Goal: Information Seeking & Learning: Learn about a topic

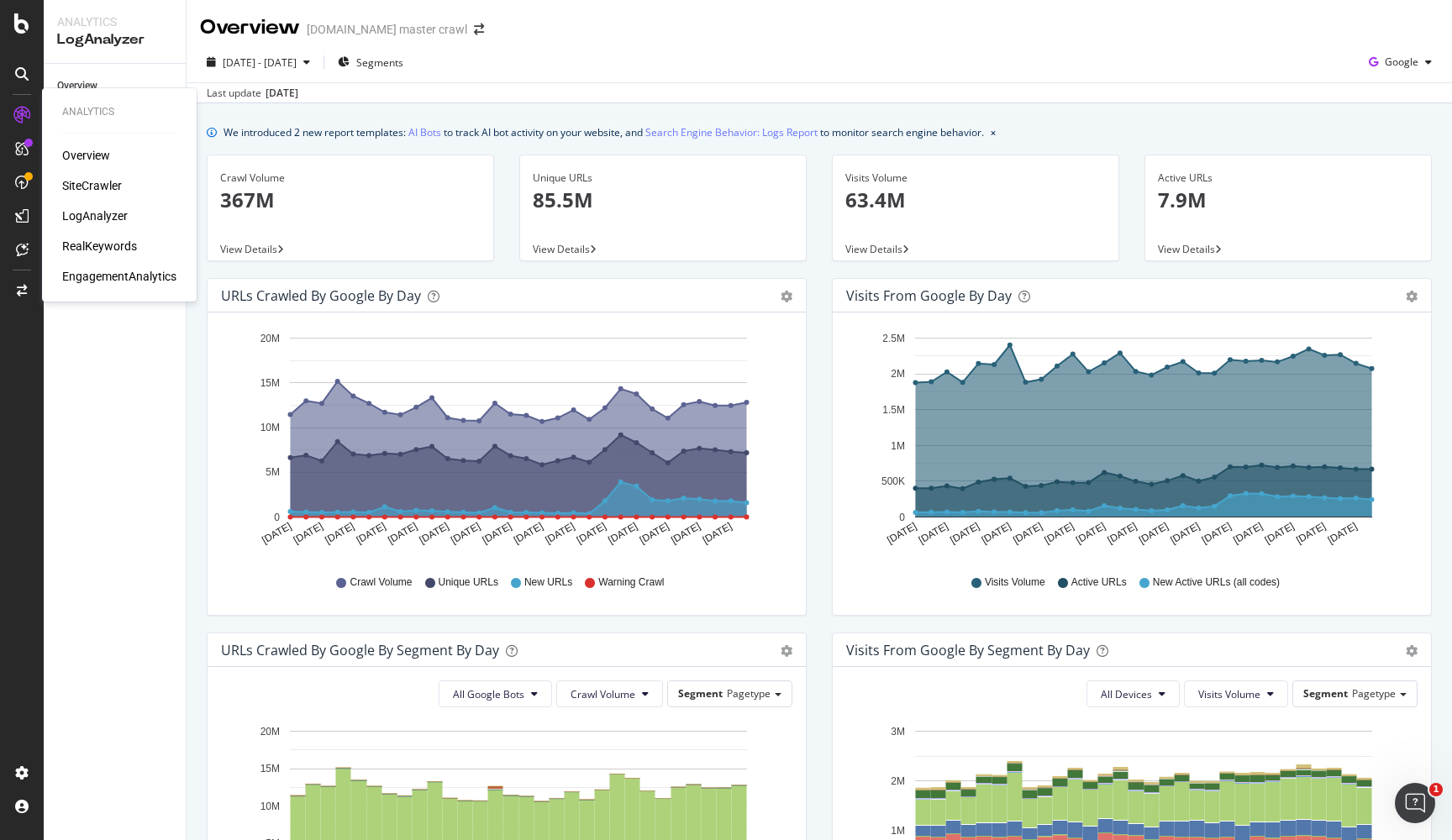
click at [122, 242] on div "RealKeywords" at bounding box center [99, 246] width 75 height 17
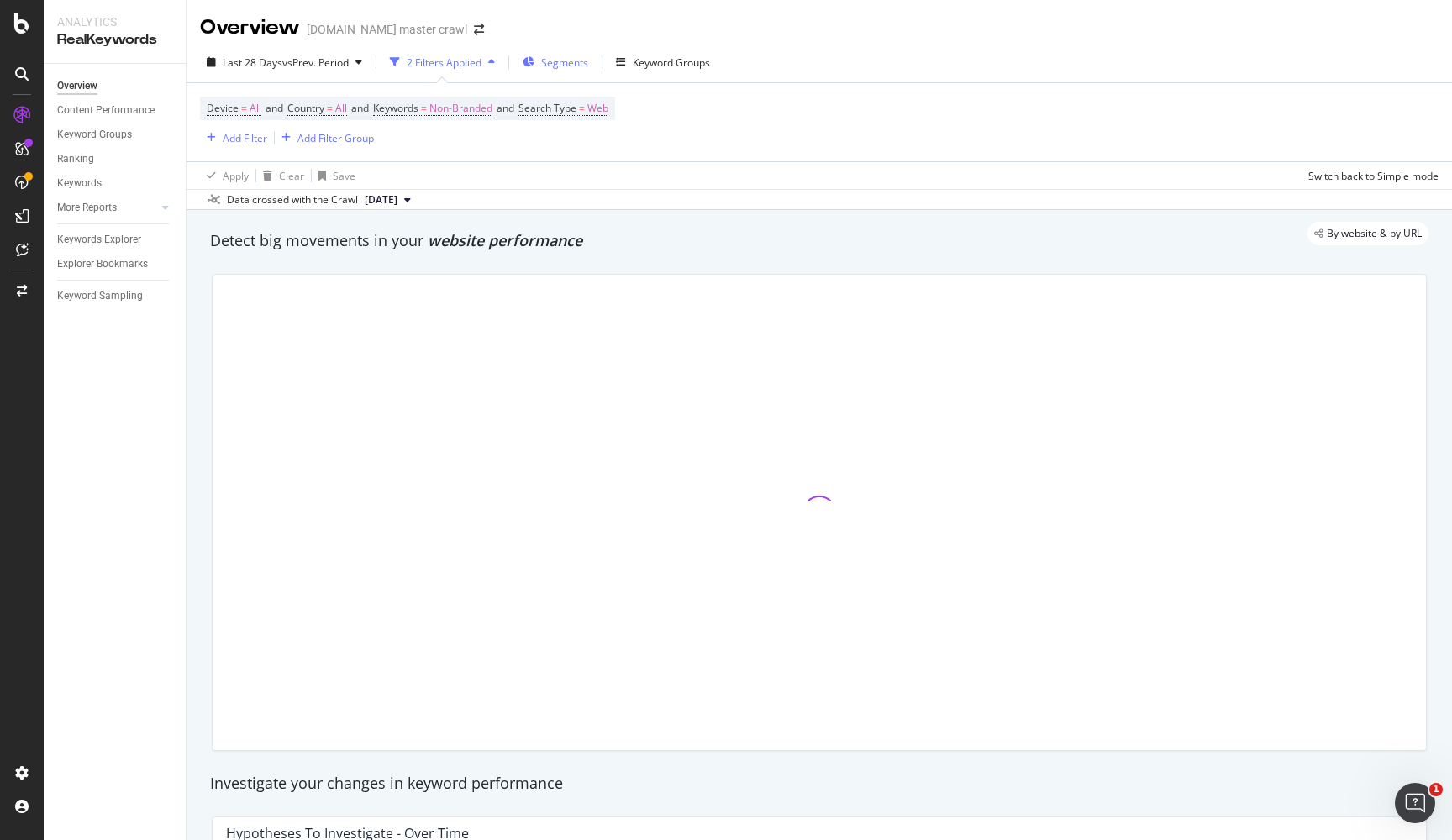
click at [553, 65] on span "Segments" at bounding box center [564, 62] width 47 height 14
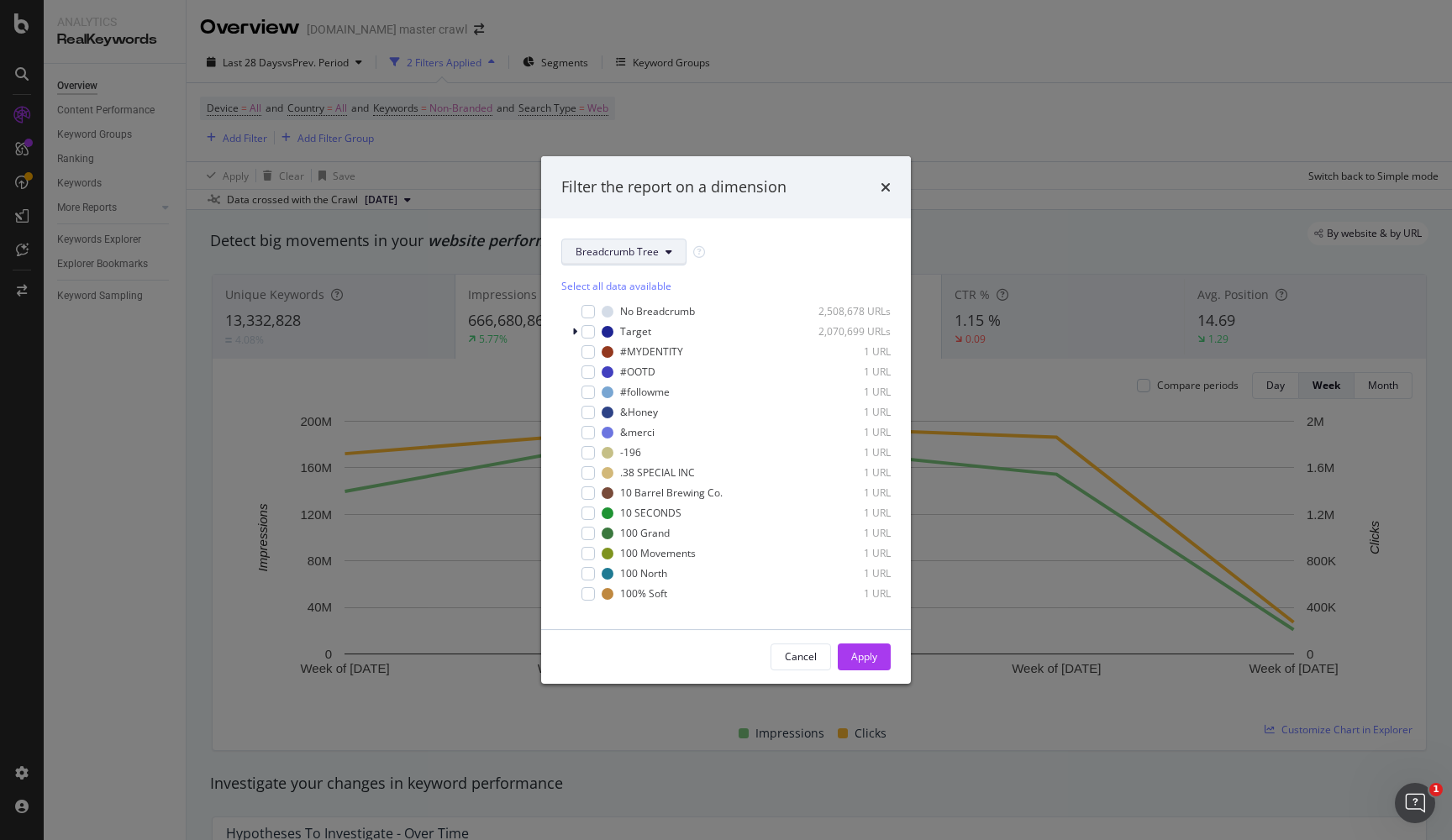
click at [659, 257] on button "Breadcrumb Tree" at bounding box center [624, 252] width 126 height 27
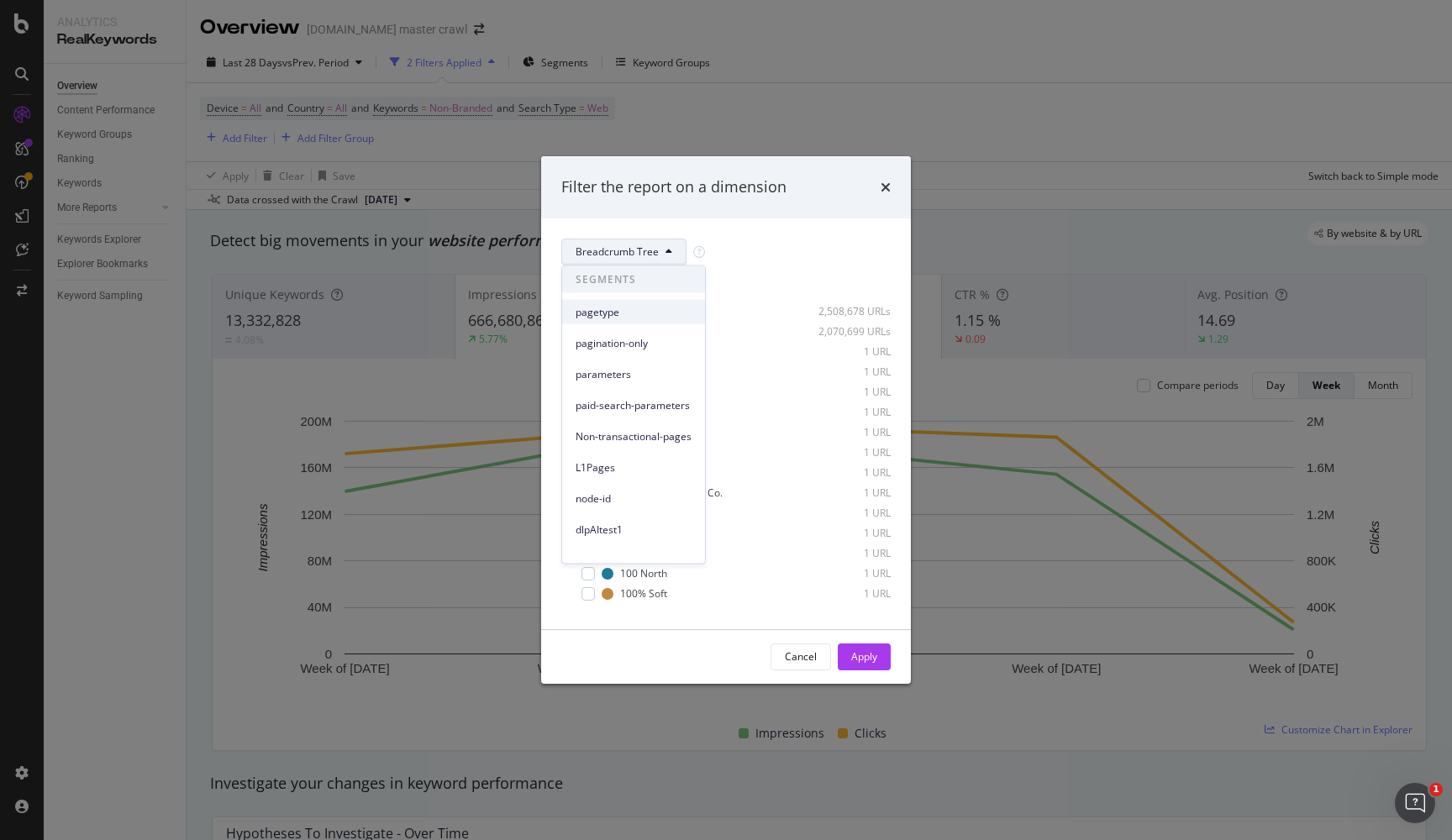
click at [622, 317] on span "pagetype" at bounding box center [633, 312] width 116 height 15
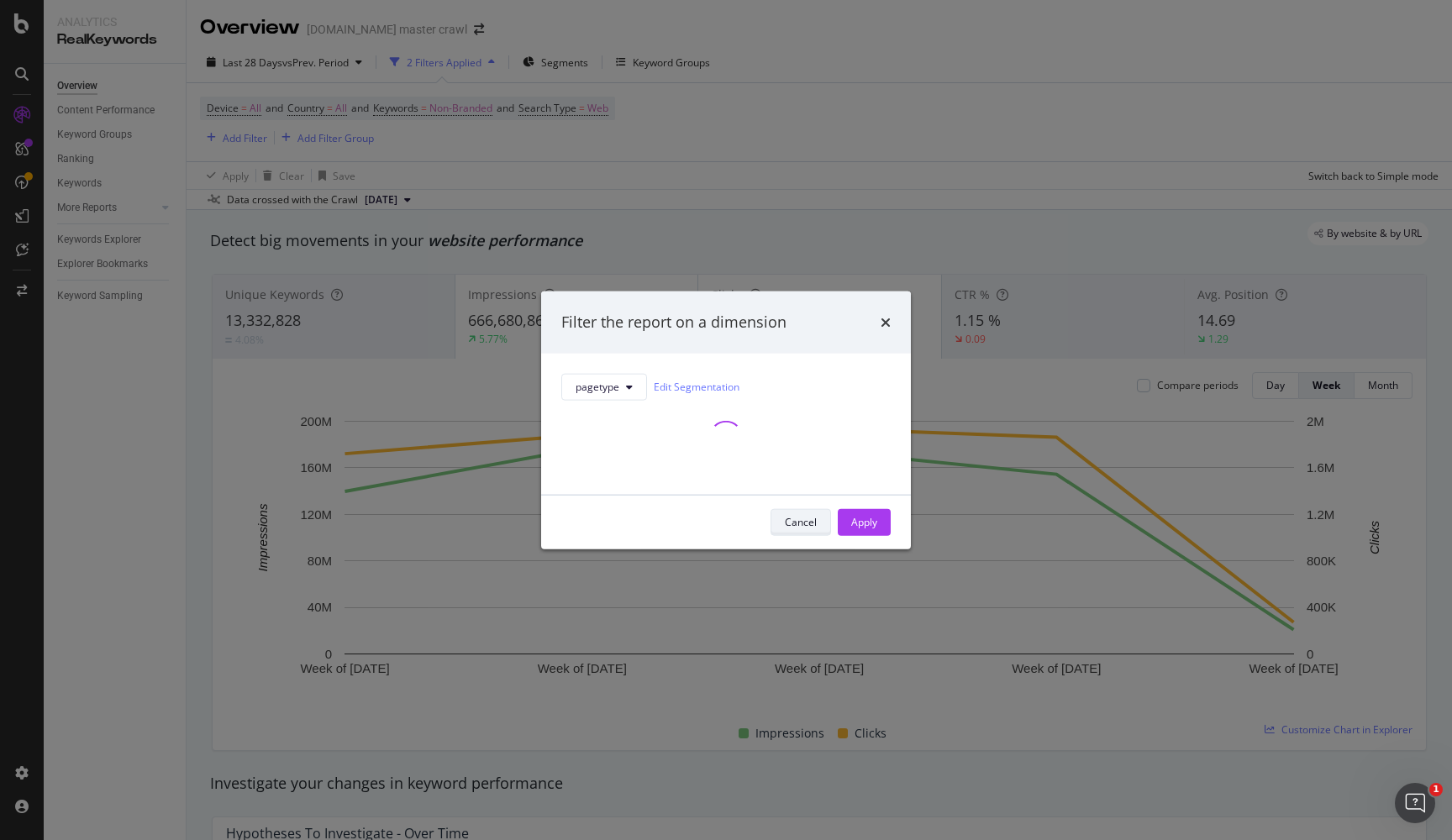
click at [793, 529] on div "Cancel" at bounding box center [801, 522] width 32 height 14
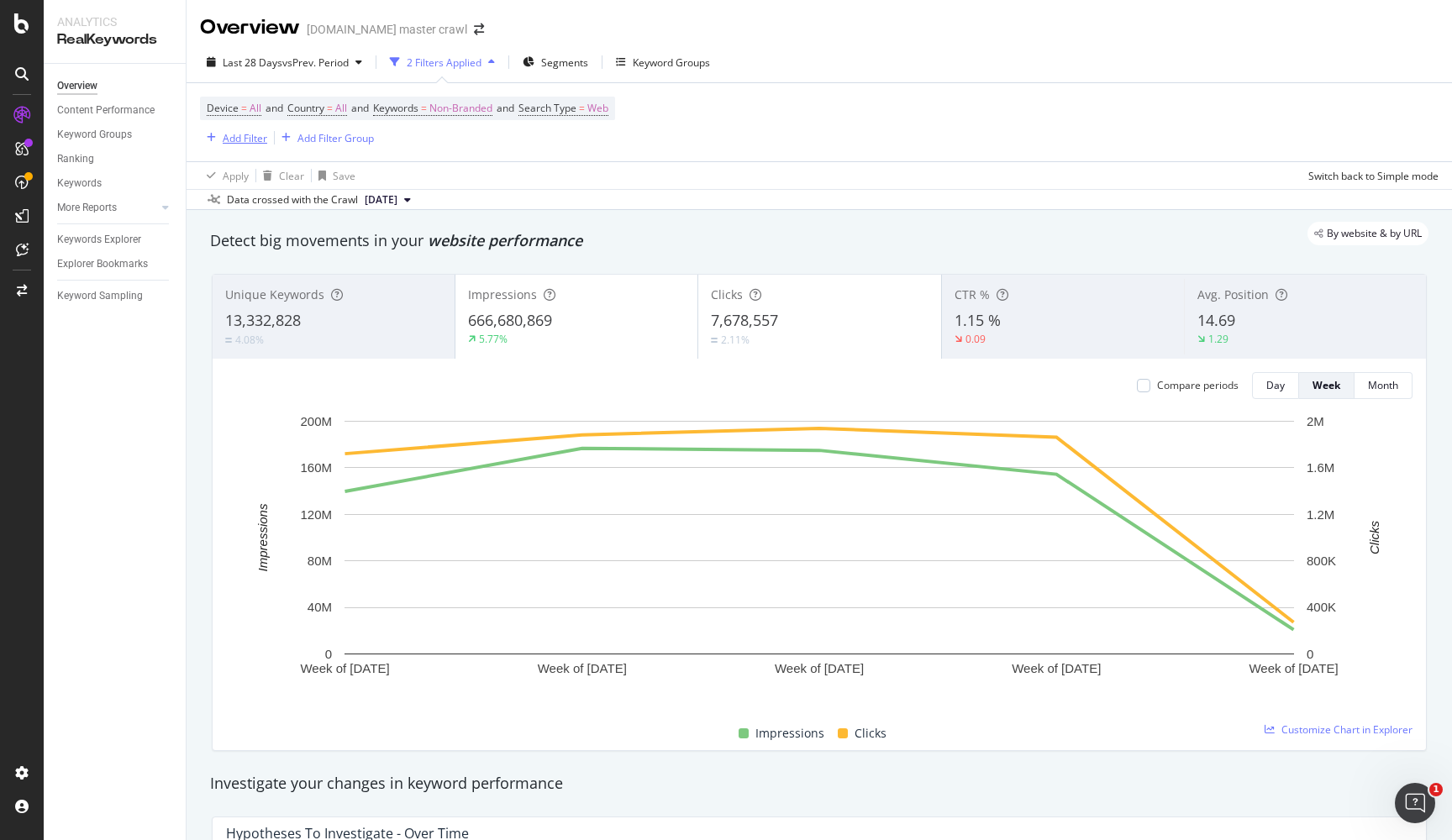
click at [236, 141] on div "Add Filter" at bounding box center [245, 138] width 45 height 14
click at [663, 150] on div "Device = All and Country = All and Keywords = Non-Branded and Search Type = Web…" at bounding box center [819, 122] width 1238 height 78
click at [126, 265] on div "Explorer Bookmarks" at bounding box center [102, 264] width 91 height 18
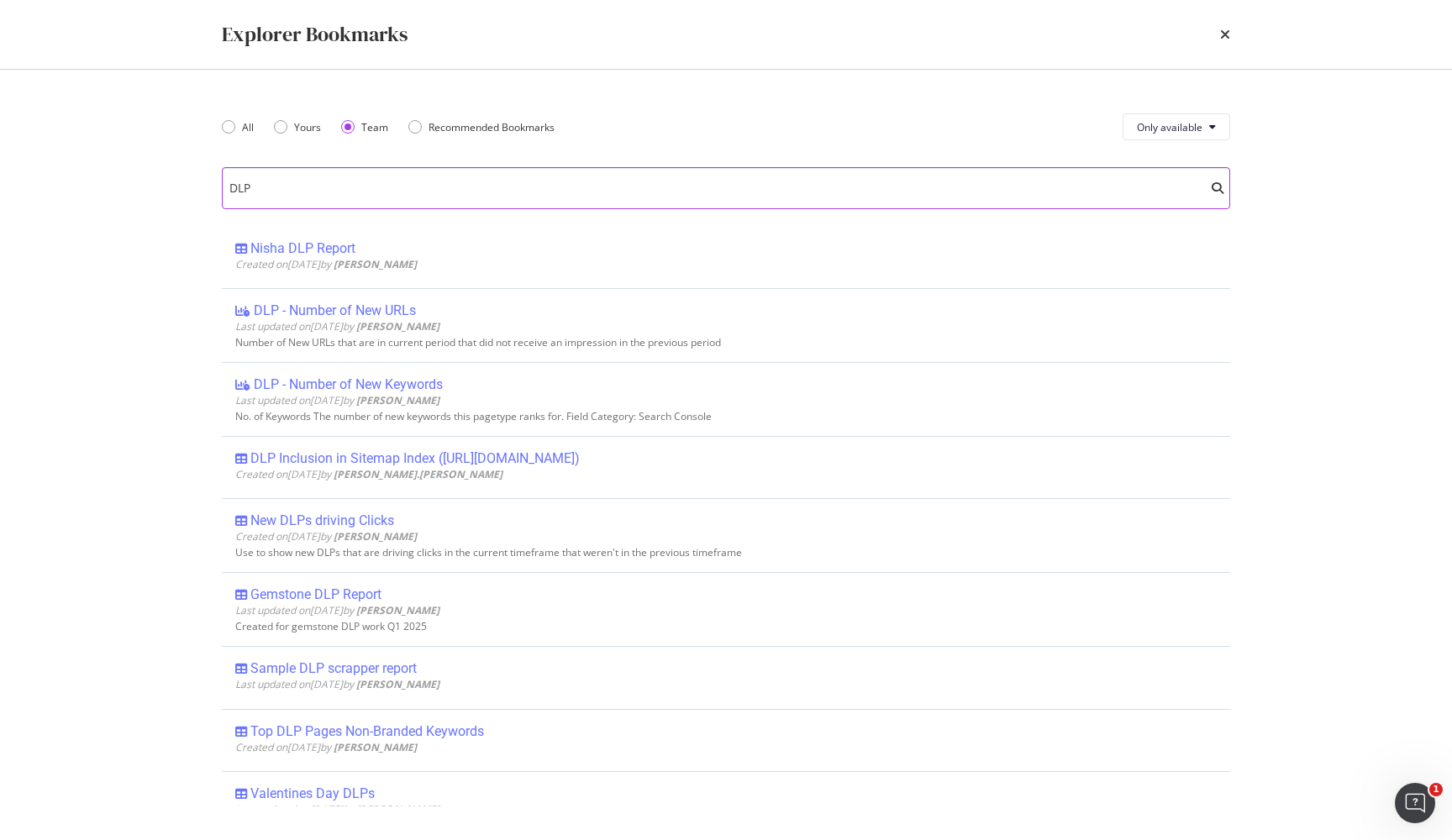
scroll to position [1039, 0]
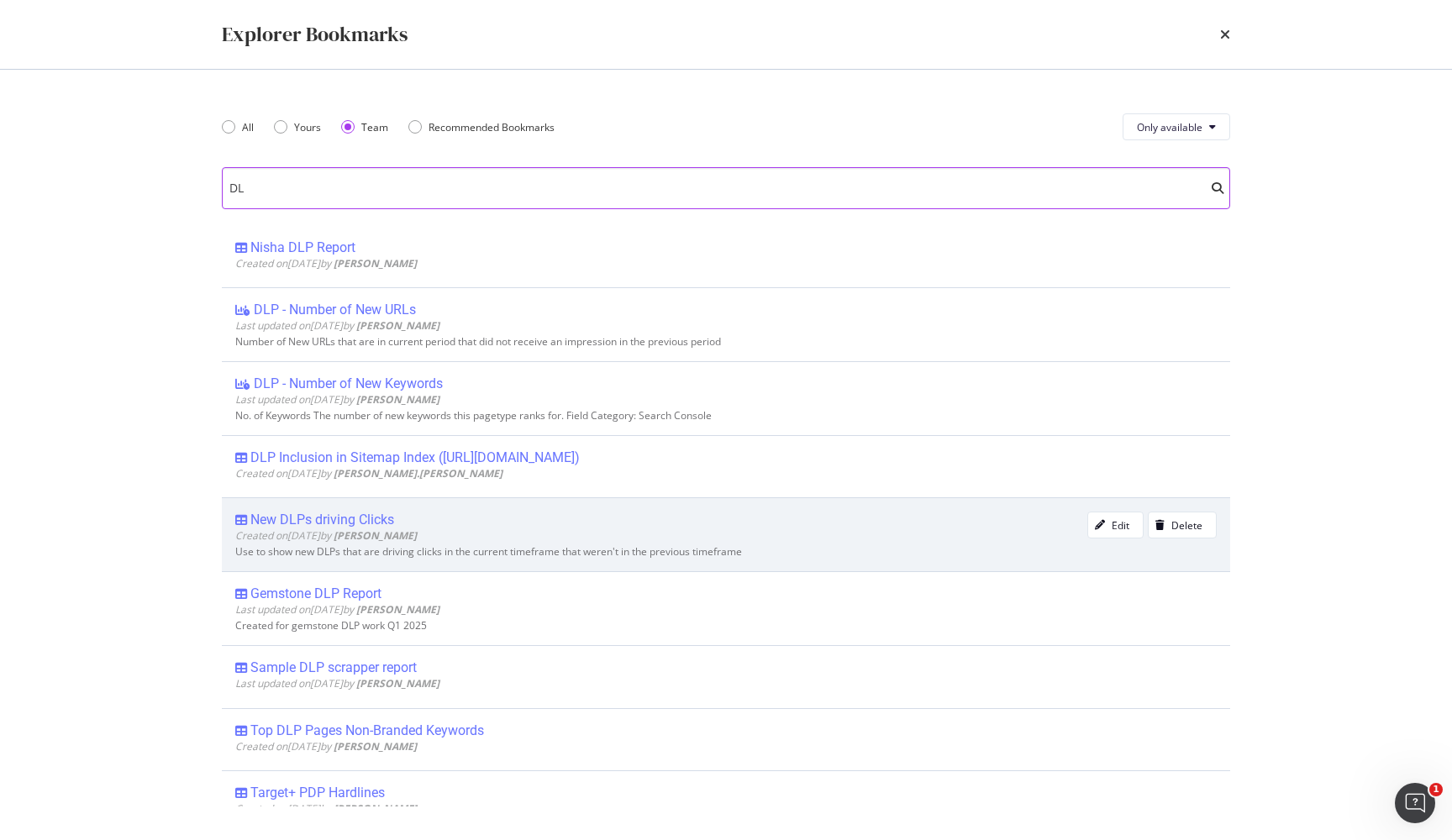
type input "D"
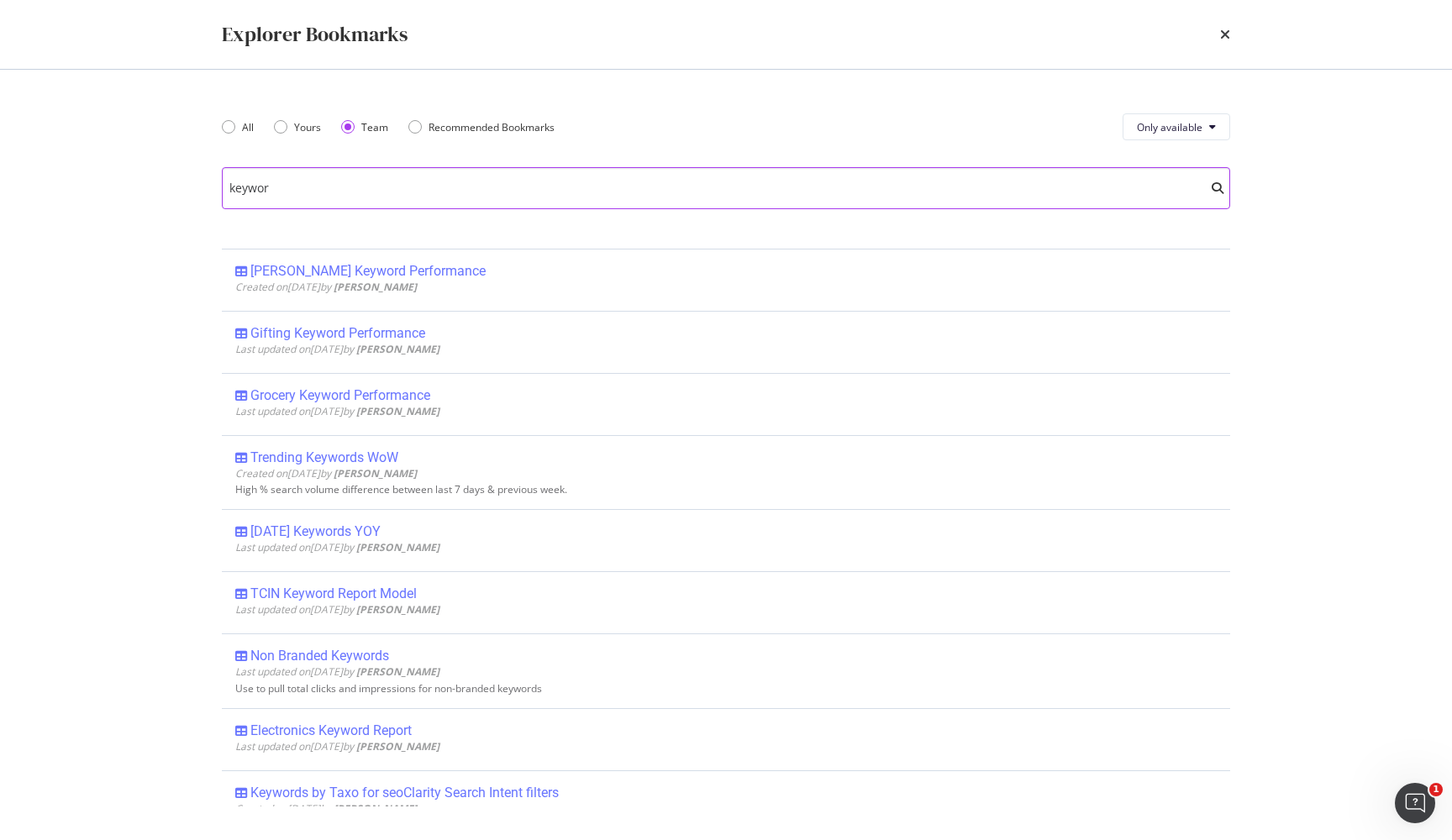
type input "keyword"
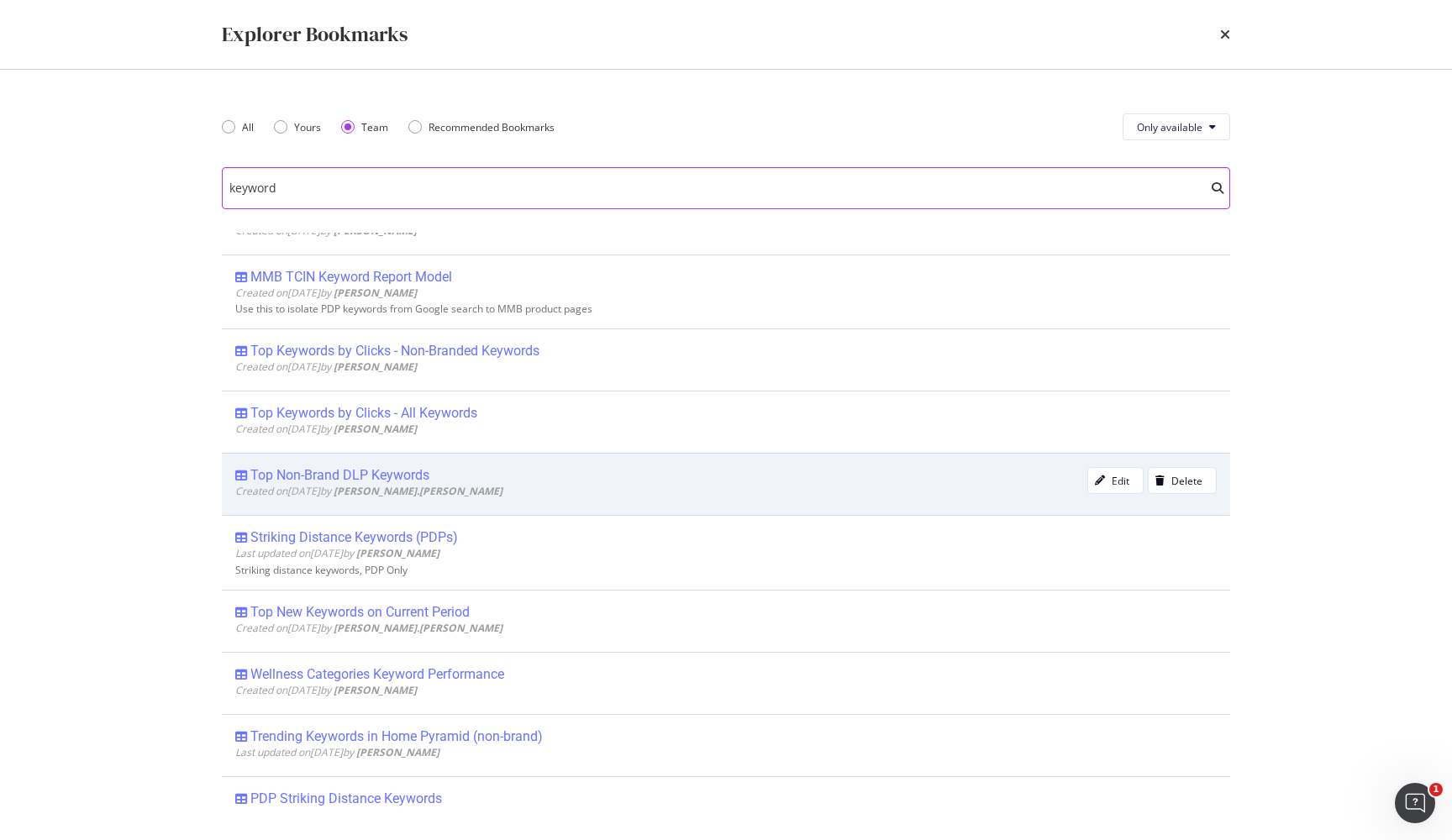
scroll to position [2162, 0]
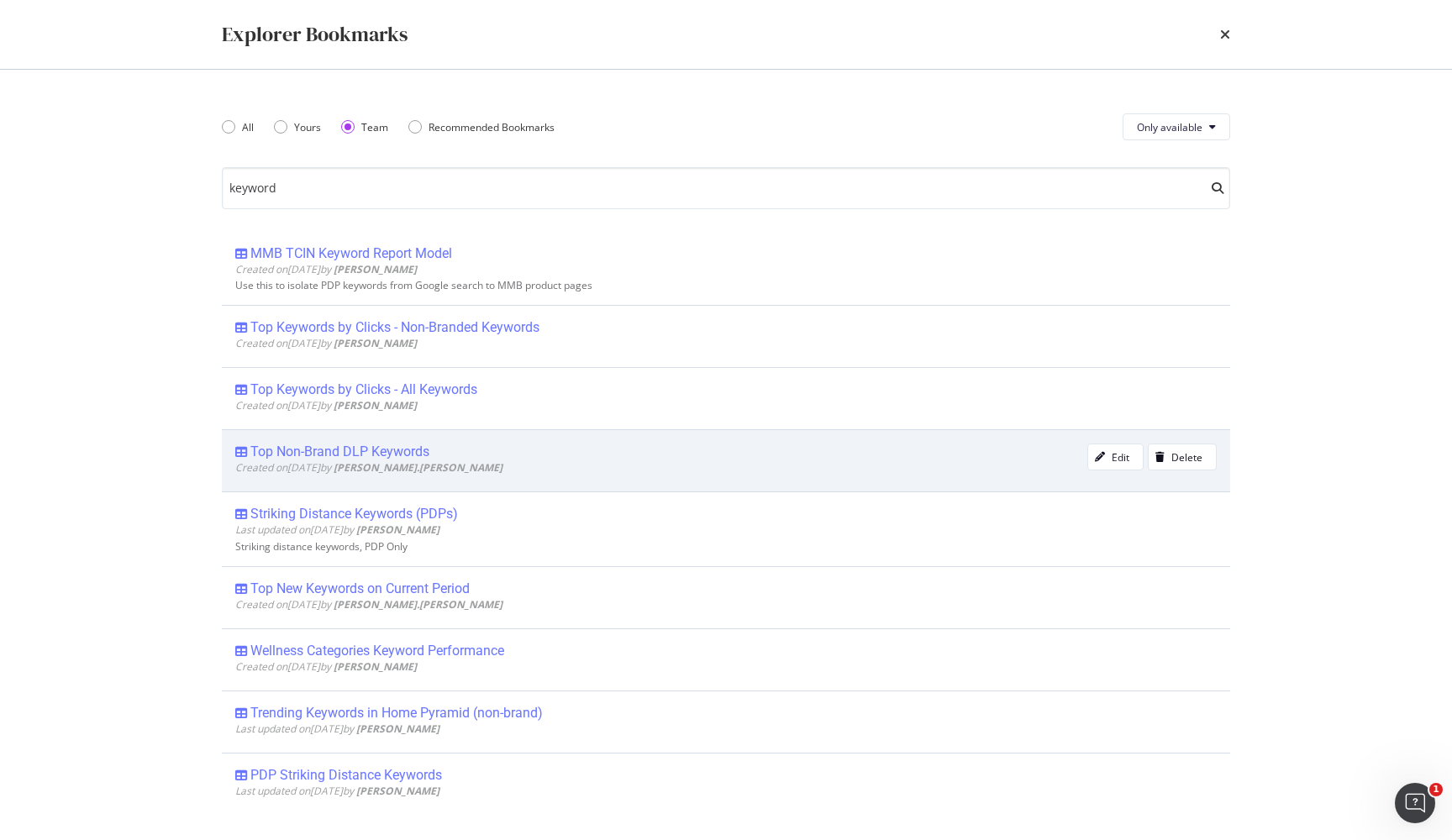
click at [343, 446] on div "Top Non-Brand DLP Keywords" at bounding box center [339, 451] width 179 height 17
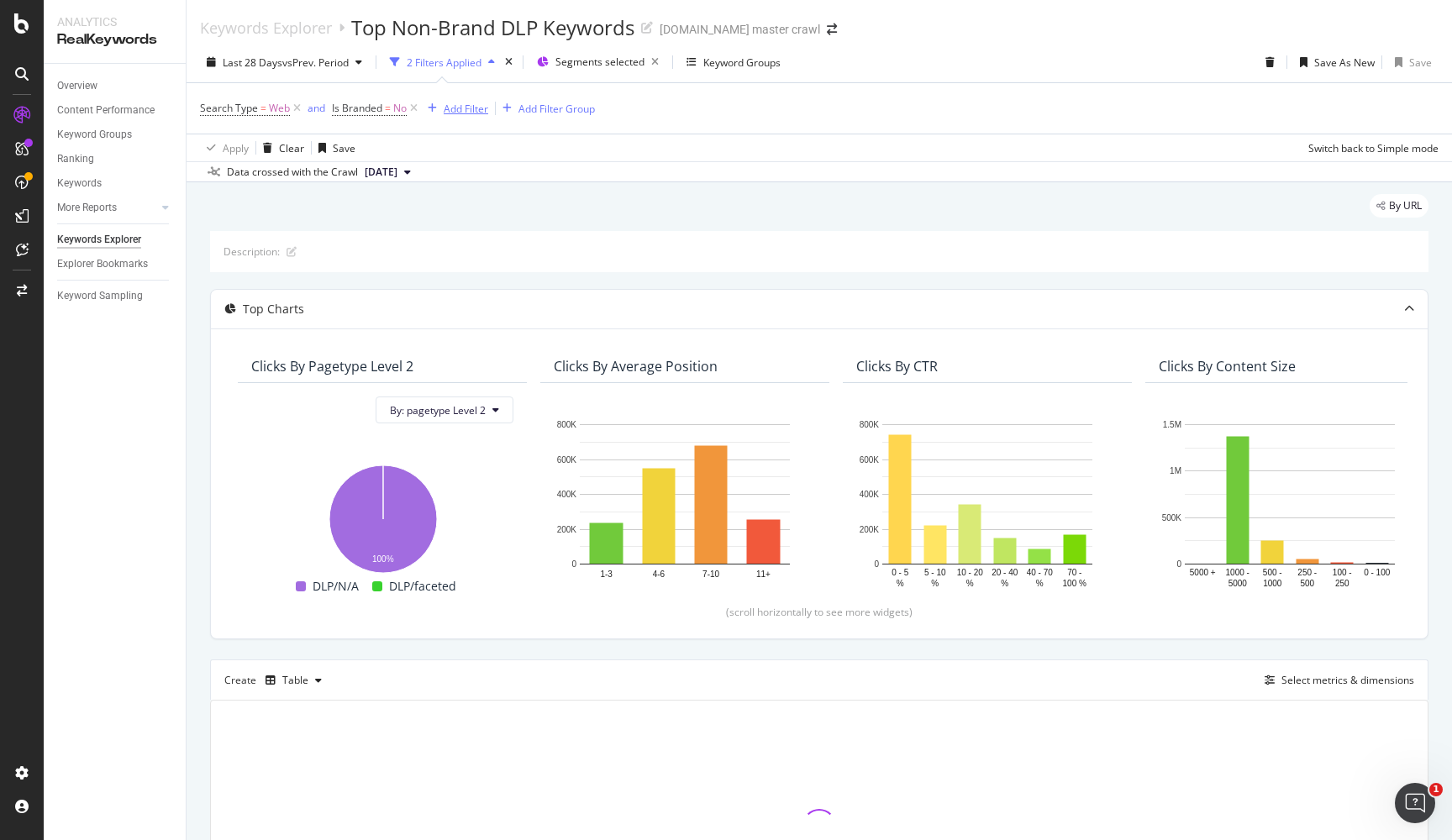
click at [467, 105] on div "Add Filter" at bounding box center [466, 109] width 45 height 14
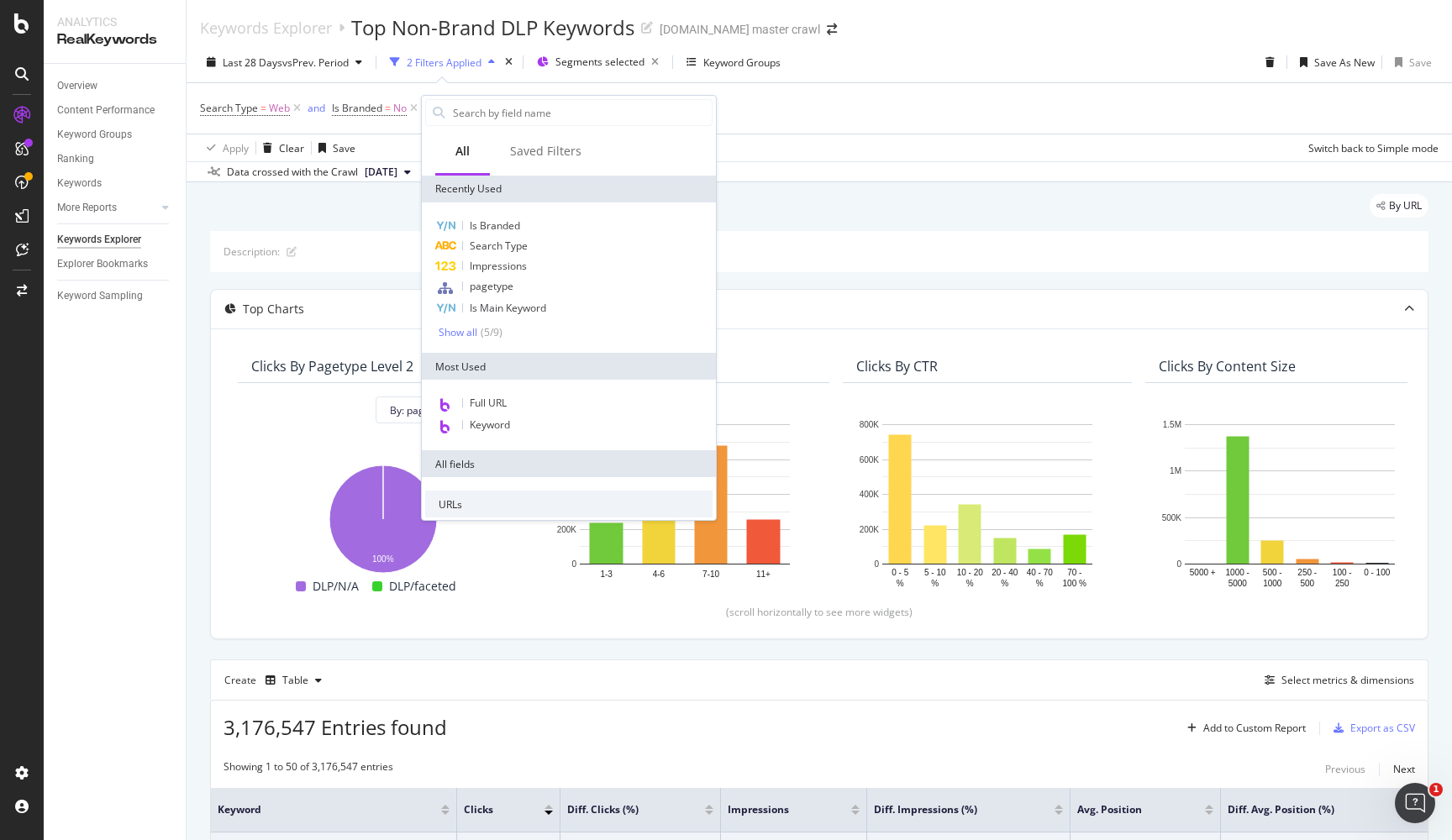
click at [871, 199] on div "By URL" at bounding box center [819, 212] width 1218 height 37
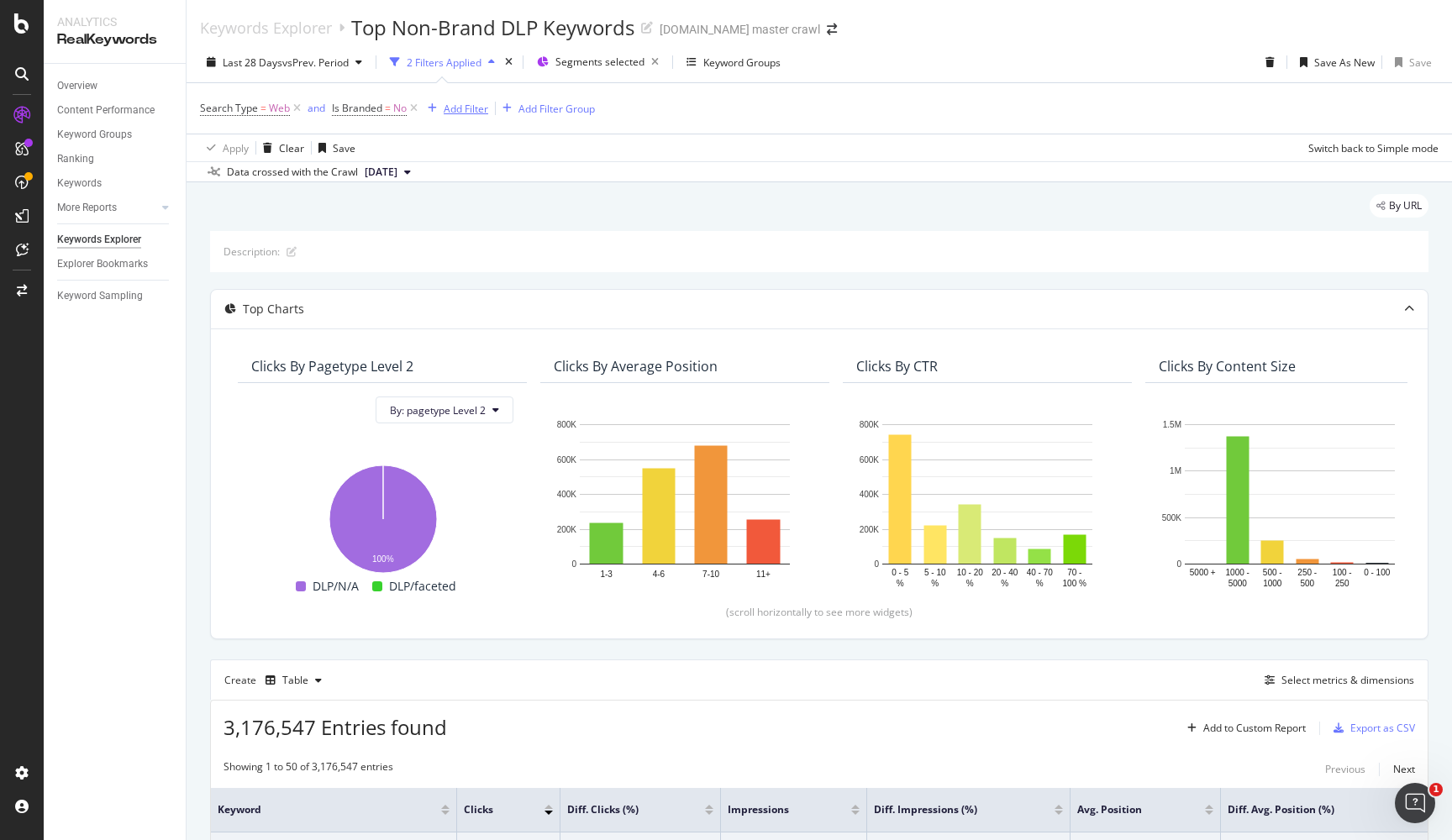
click at [460, 104] on div "Add Filter" at bounding box center [466, 109] width 45 height 14
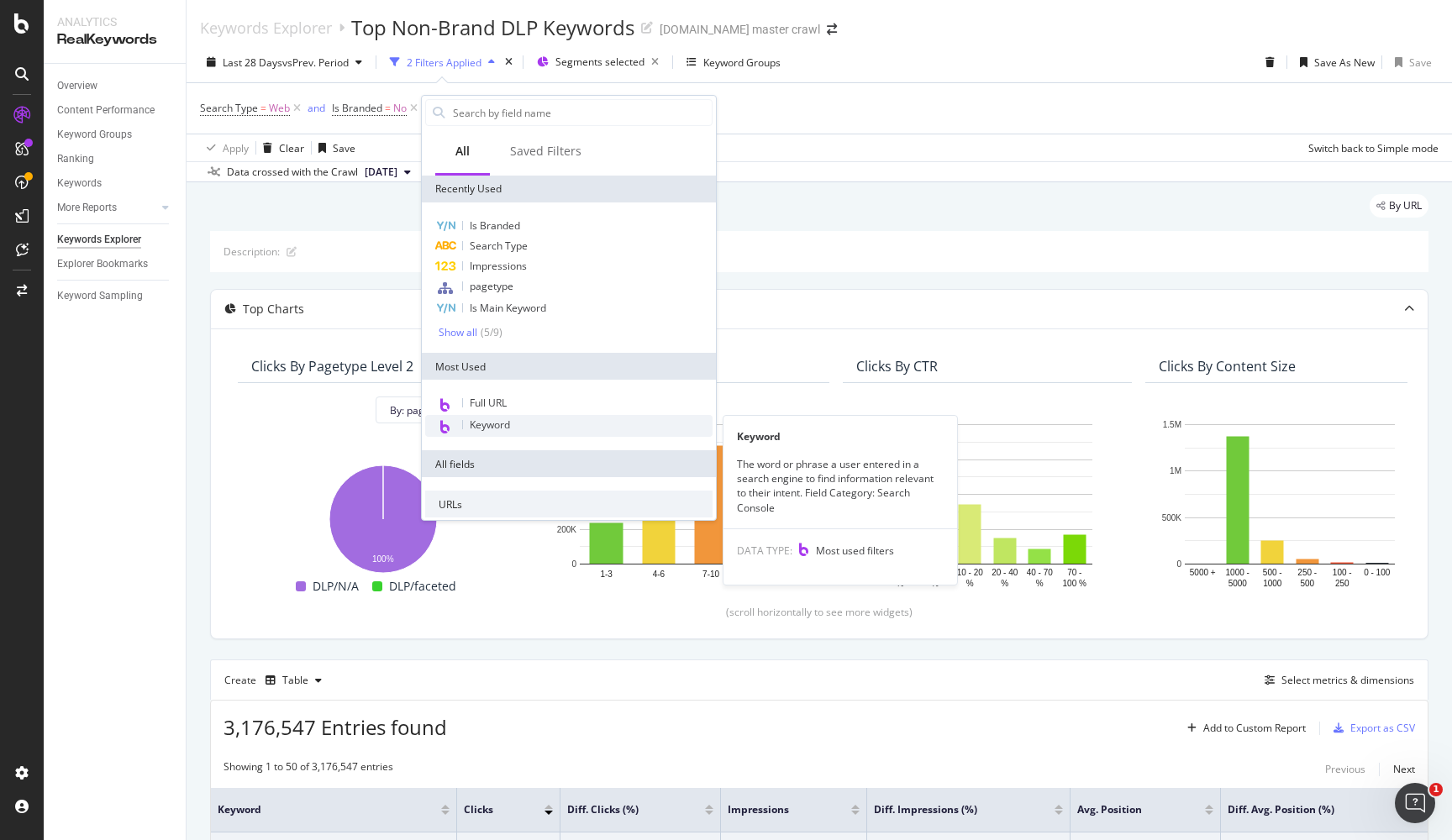
click at [484, 421] on span "Keyword" at bounding box center [489, 424] width 40 height 14
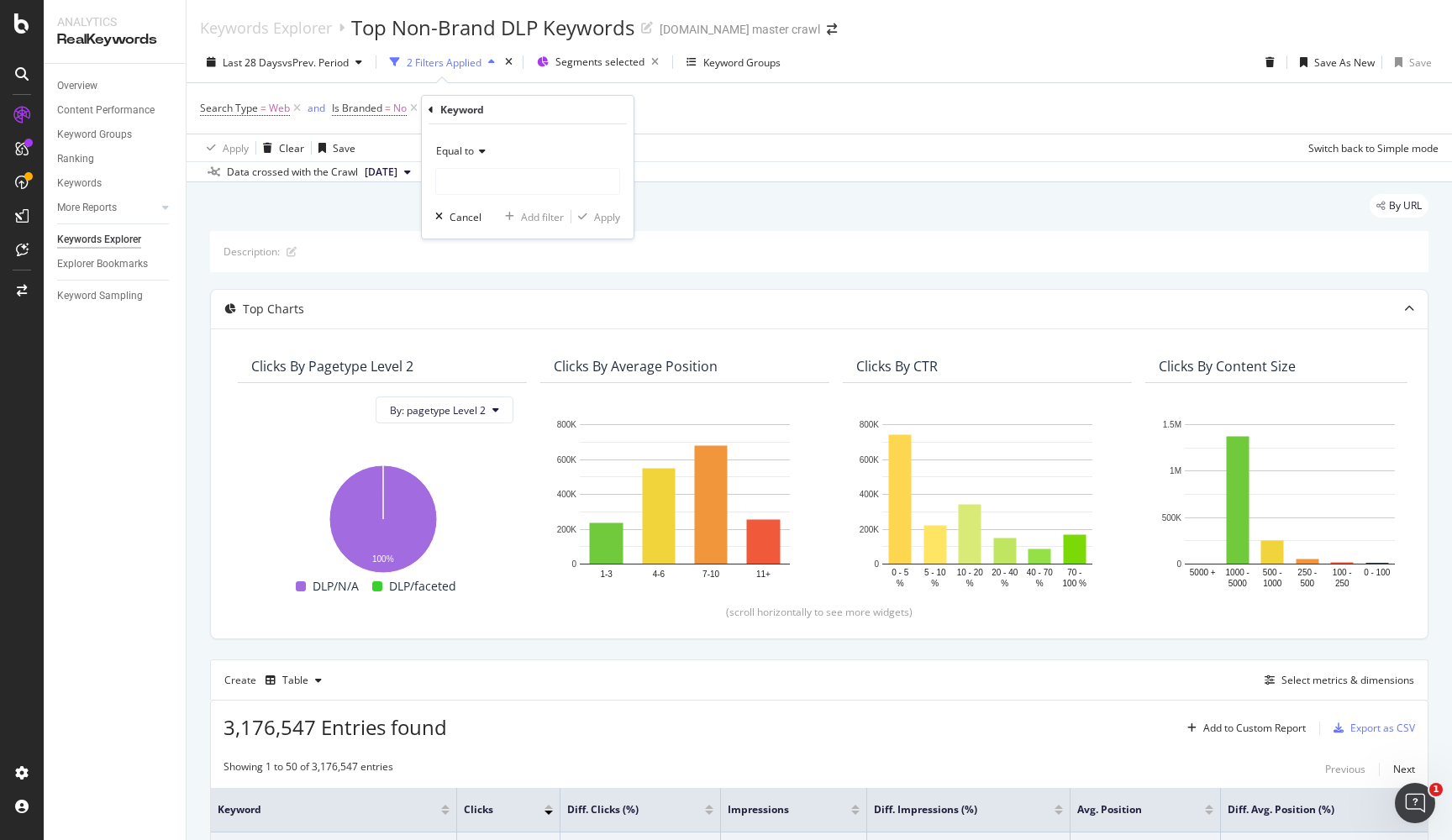
click at [481, 158] on div "Equal to" at bounding box center [526, 151] width 185 height 27
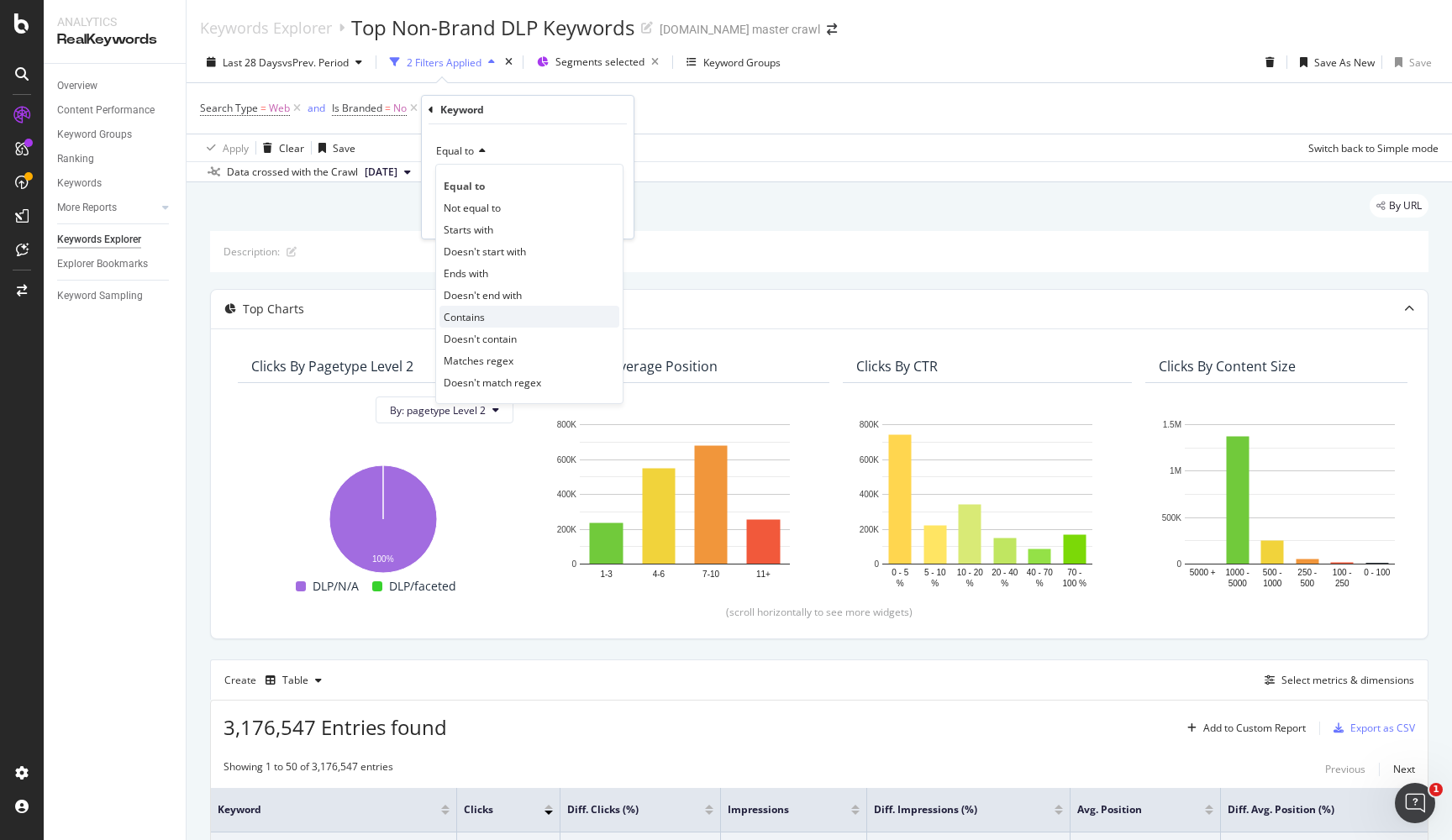
click at [476, 313] on span "Contains" at bounding box center [464, 317] width 41 height 14
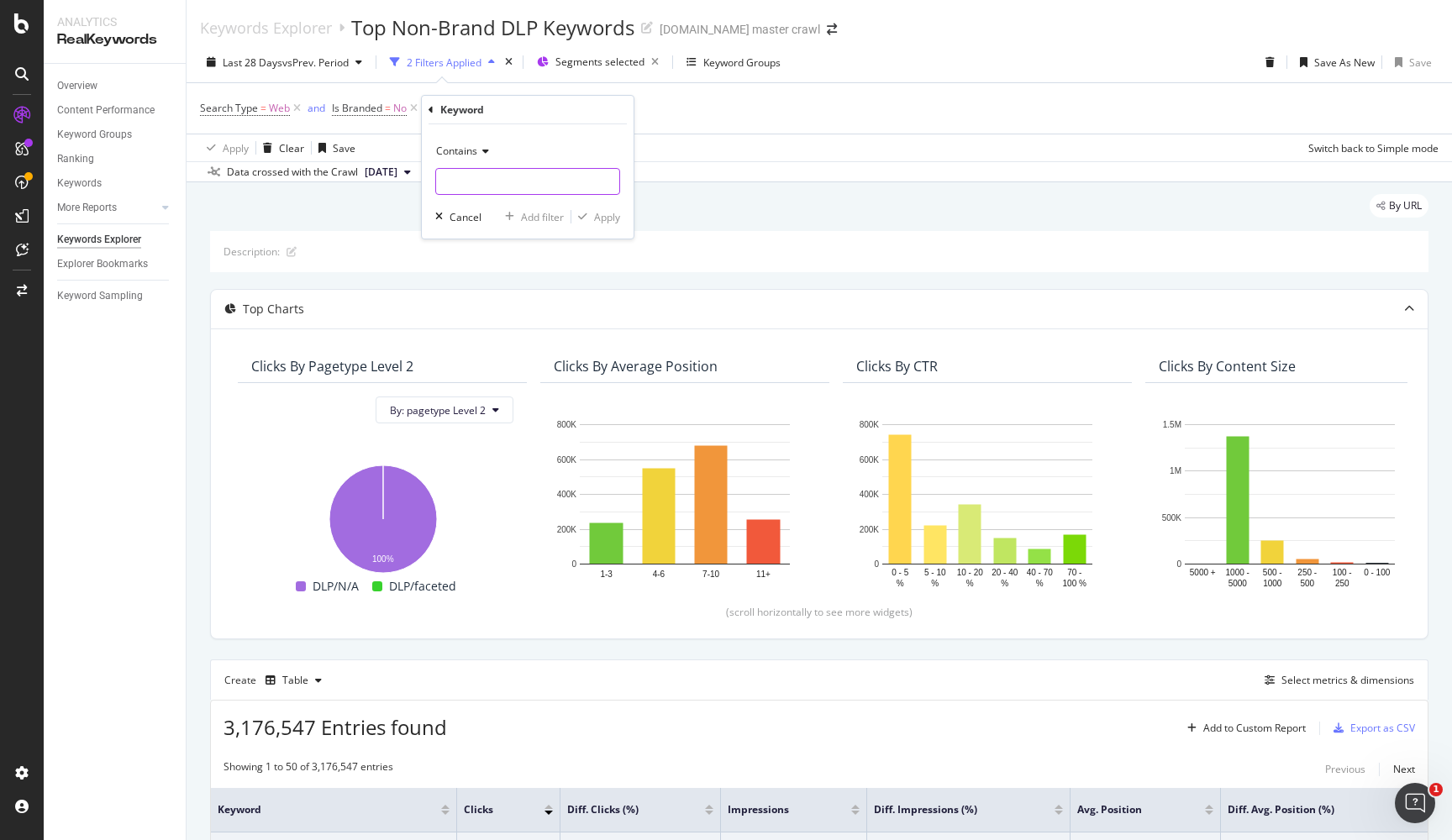
click at [495, 177] on input "text" at bounding box center [526, 181] width 183 height 27
paste input "custom cakes"
type input "custom cakes"
click at [610, 215] on div "Apply" at bounding box center [607, 216] width 26 height 14
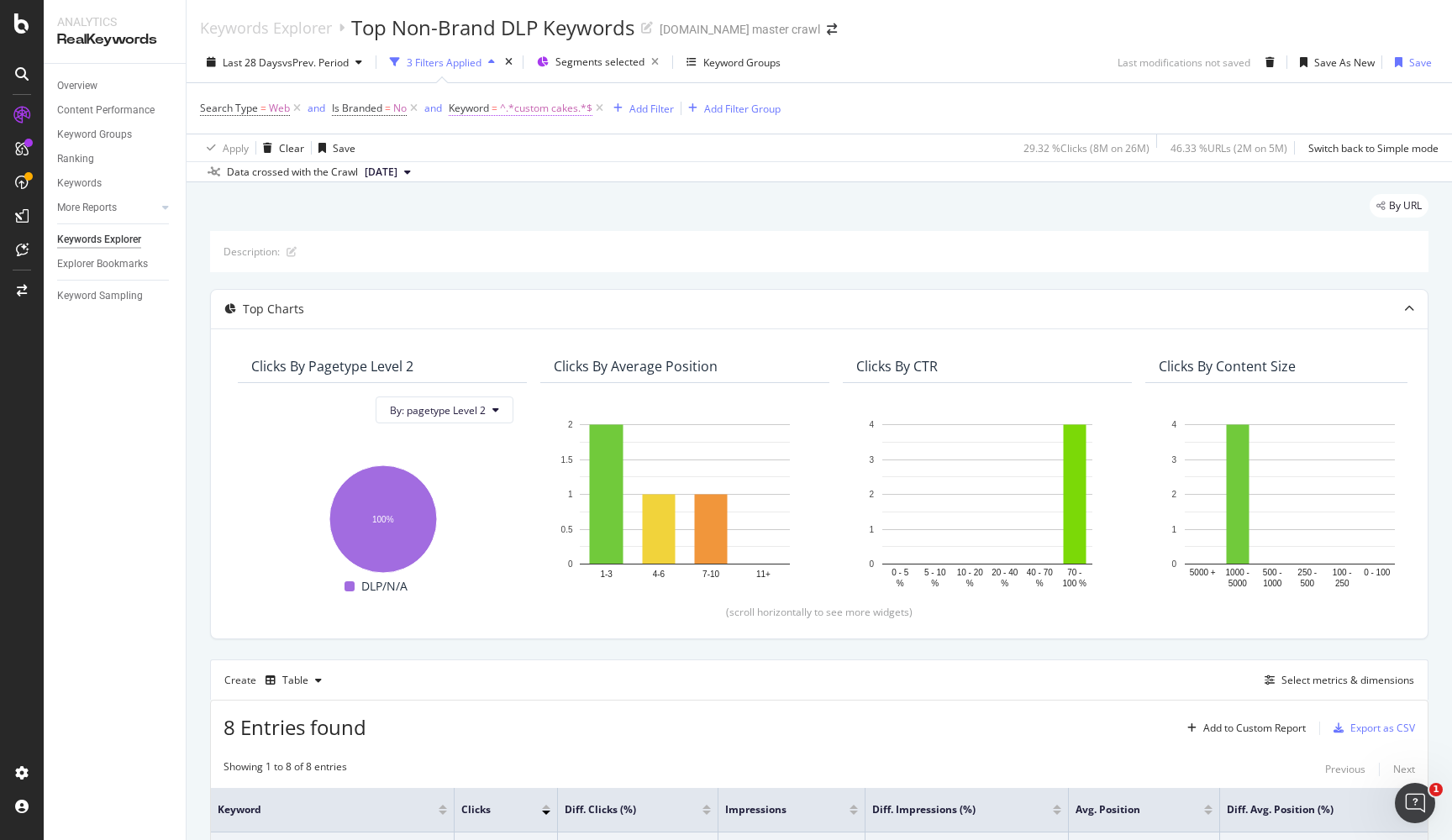
click at [556, 107] on span "^.*custom cakes.*$" at bounding box center [546, 108] width 93 height 23
click at [509, 180] on input "custom cakes" at bounding box center [543, 178] width 158 height 27
type input "cakes"
click at [630, 207] on div "Apply" at bounding box center [635, 214] width 26 height 14
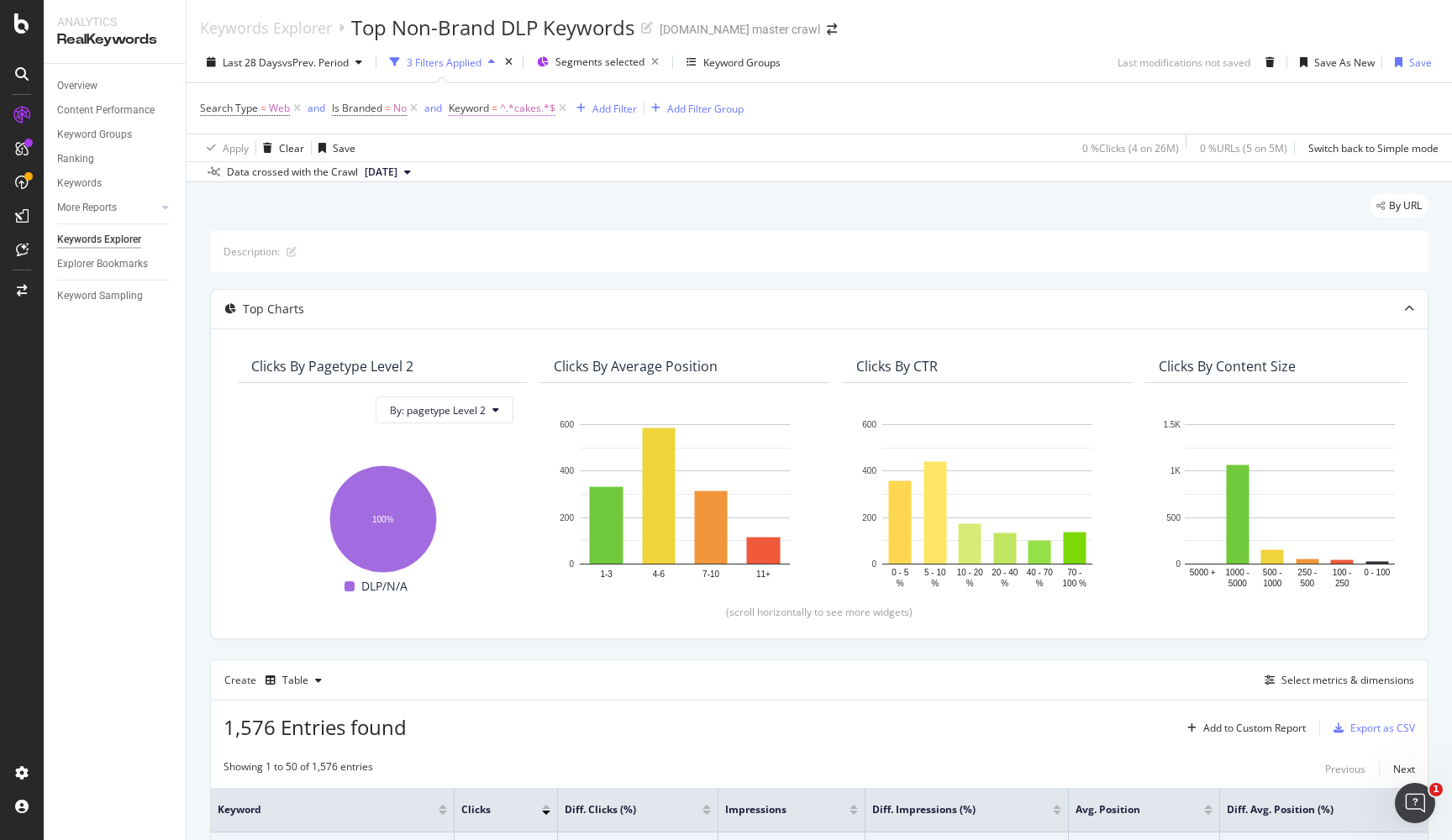
click at [520, 109] on span "^.*cakes.*$" at bounding box center [527, 108] width 55 height 23
click at [472, 183] on input "cakes" at bounding box center [543, 178] width 158 height 27
type input "custom cakes"
click at [633, 205] on button "Apply" at bounding box center [624, 214] width 49 height 17
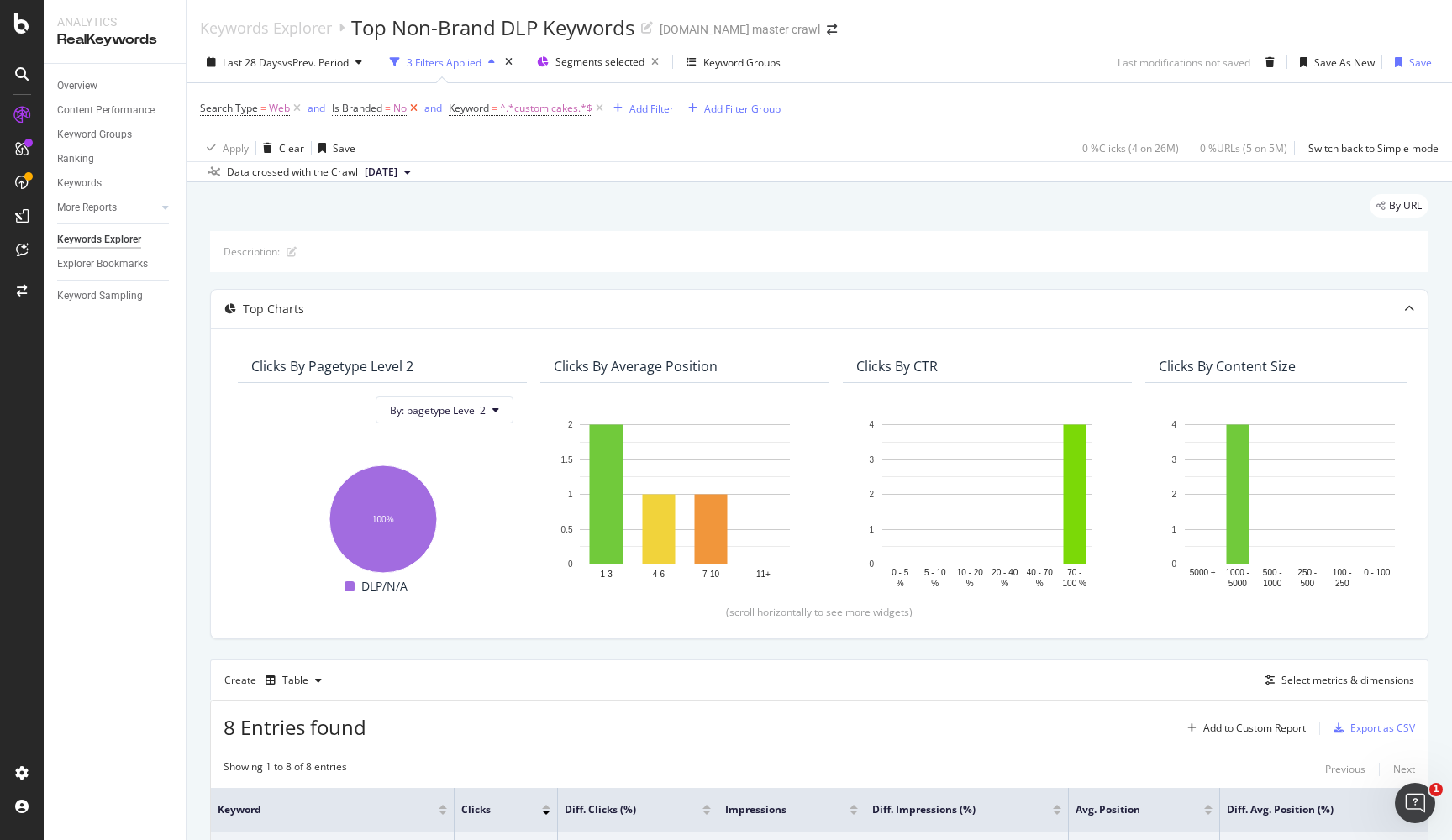
click at [413, 111] on icon at bounding box center [413, 109] width 14 height 17
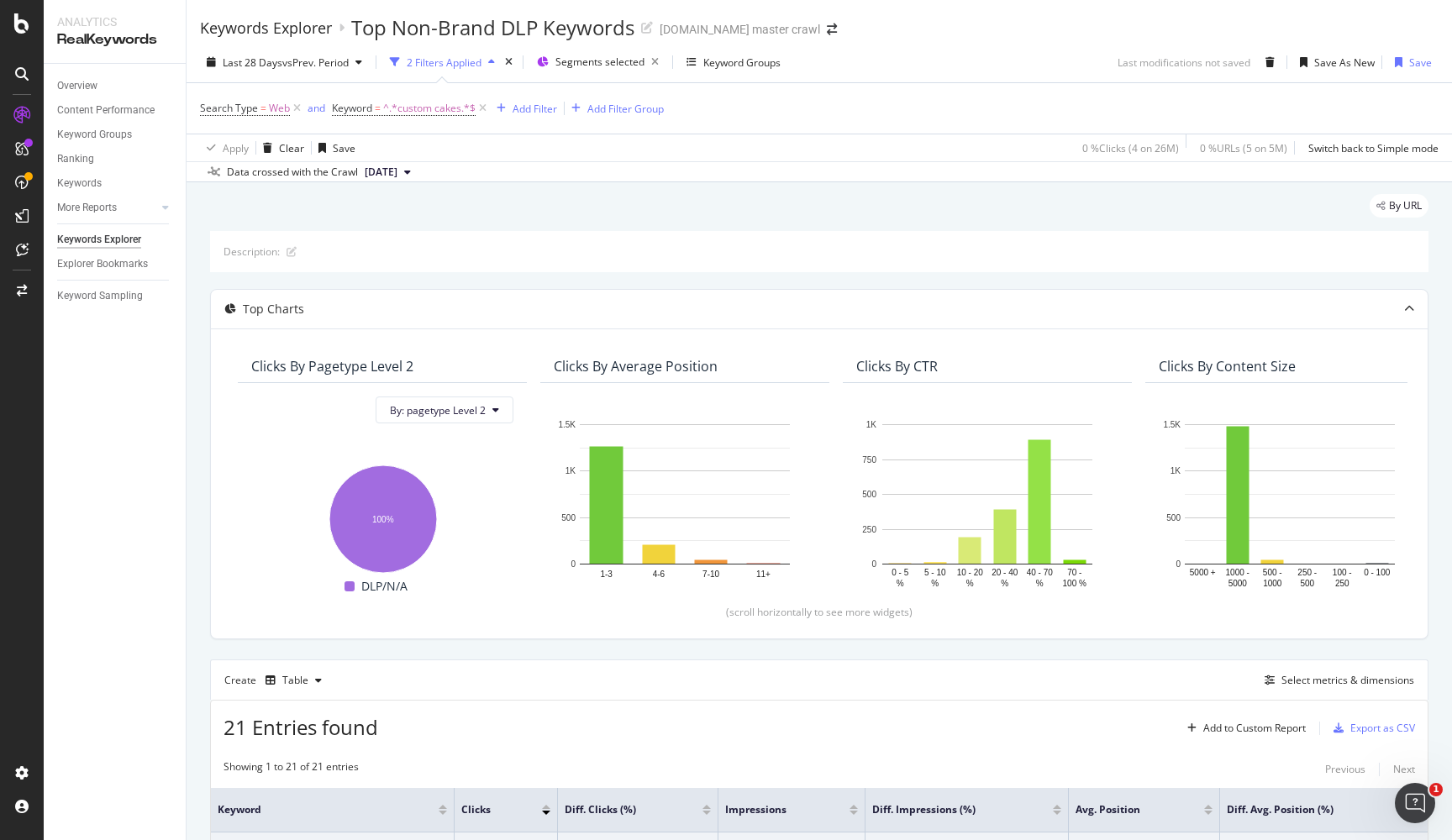
click at [271, 32] on div "Keywords Explorer" at bounding box center [265, 28] width 132 height 19
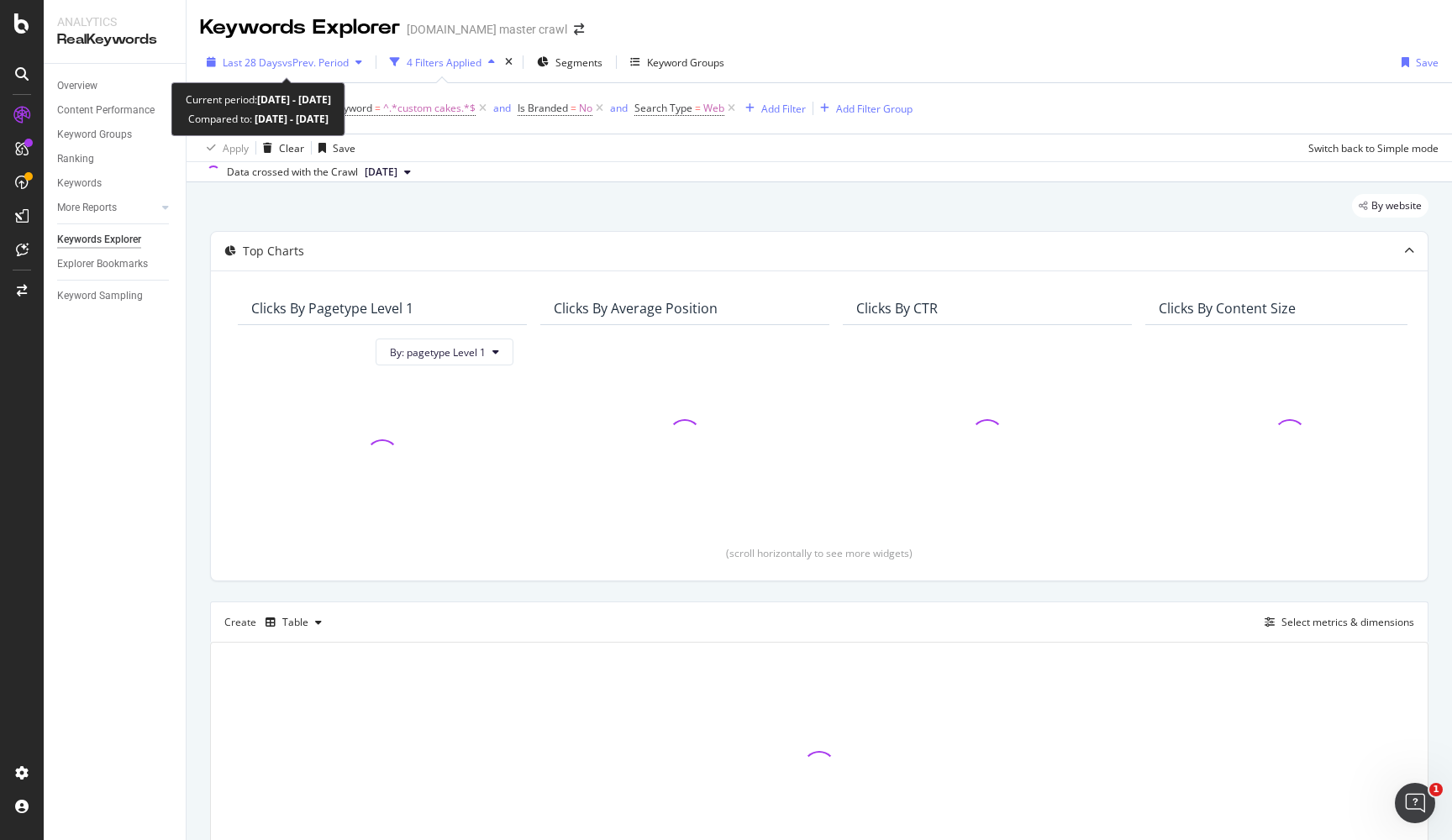
click at [289, 52] on div "Last 28 Days vs Prev. Period" at bounding box center [284, 62] width 169 height 25
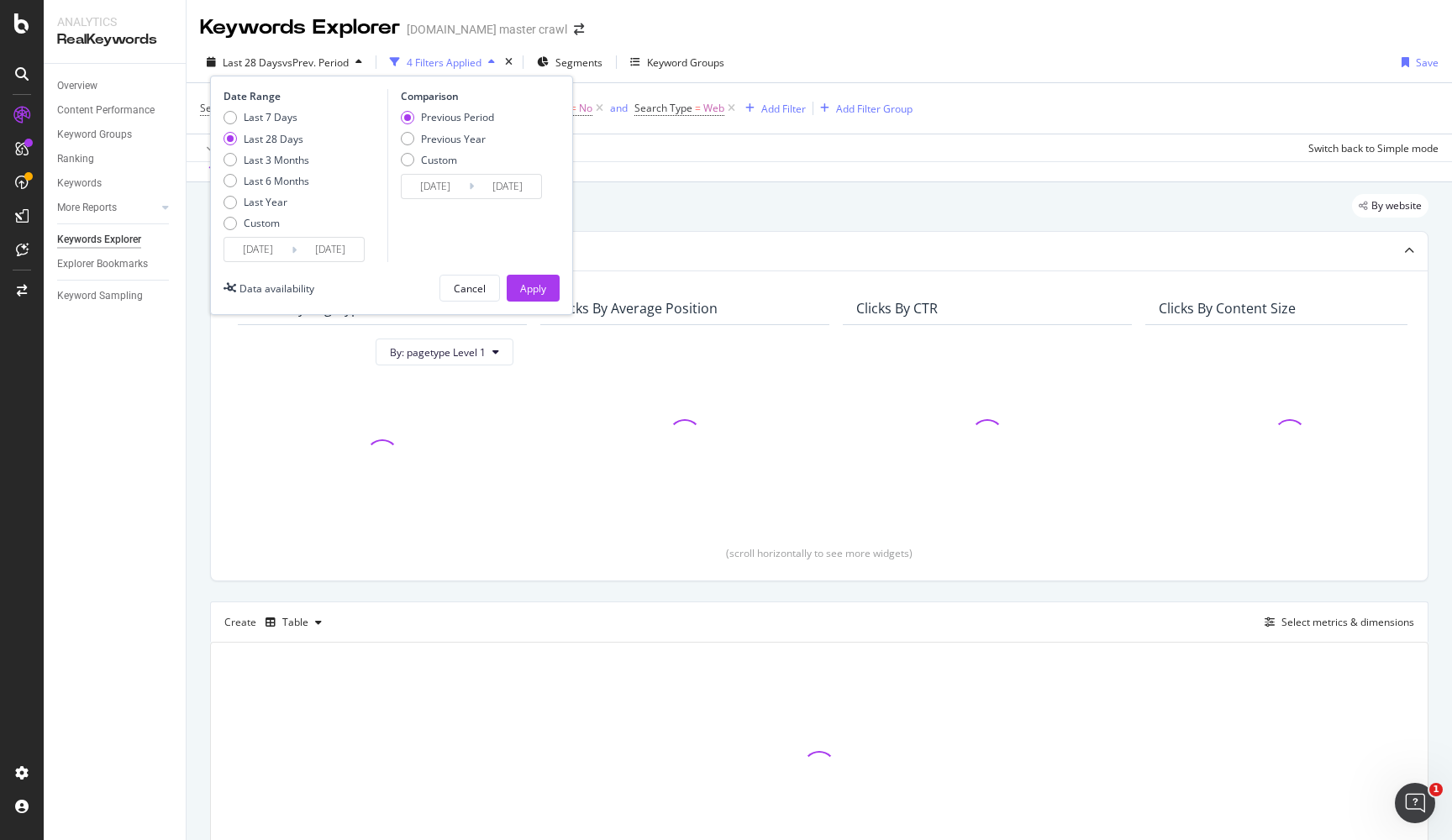
click at [264, 125] on div "Last 7 Days Last 28 Days Last 3 Months Last 6 Months Last Year Custom" at bounding box center [266, 172] width 85 height 126
click at [258, 121] on div "Last 7 Days" at bounding box center [270, 116] width 53 height 14
type input "[DATE]"
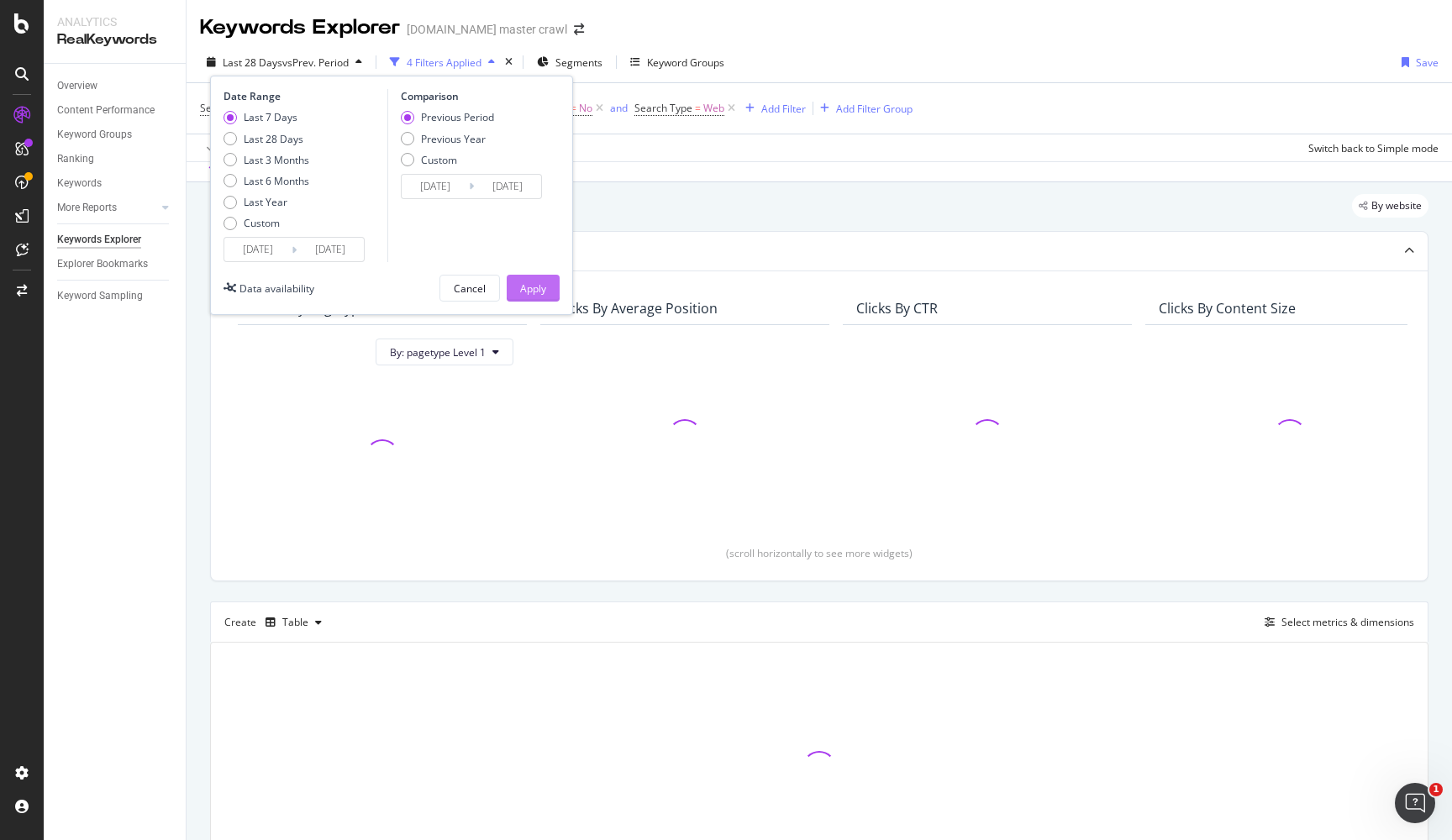
click at [526, 287] on div "Apply" at bounding box center [533, 287] width 26 height 14
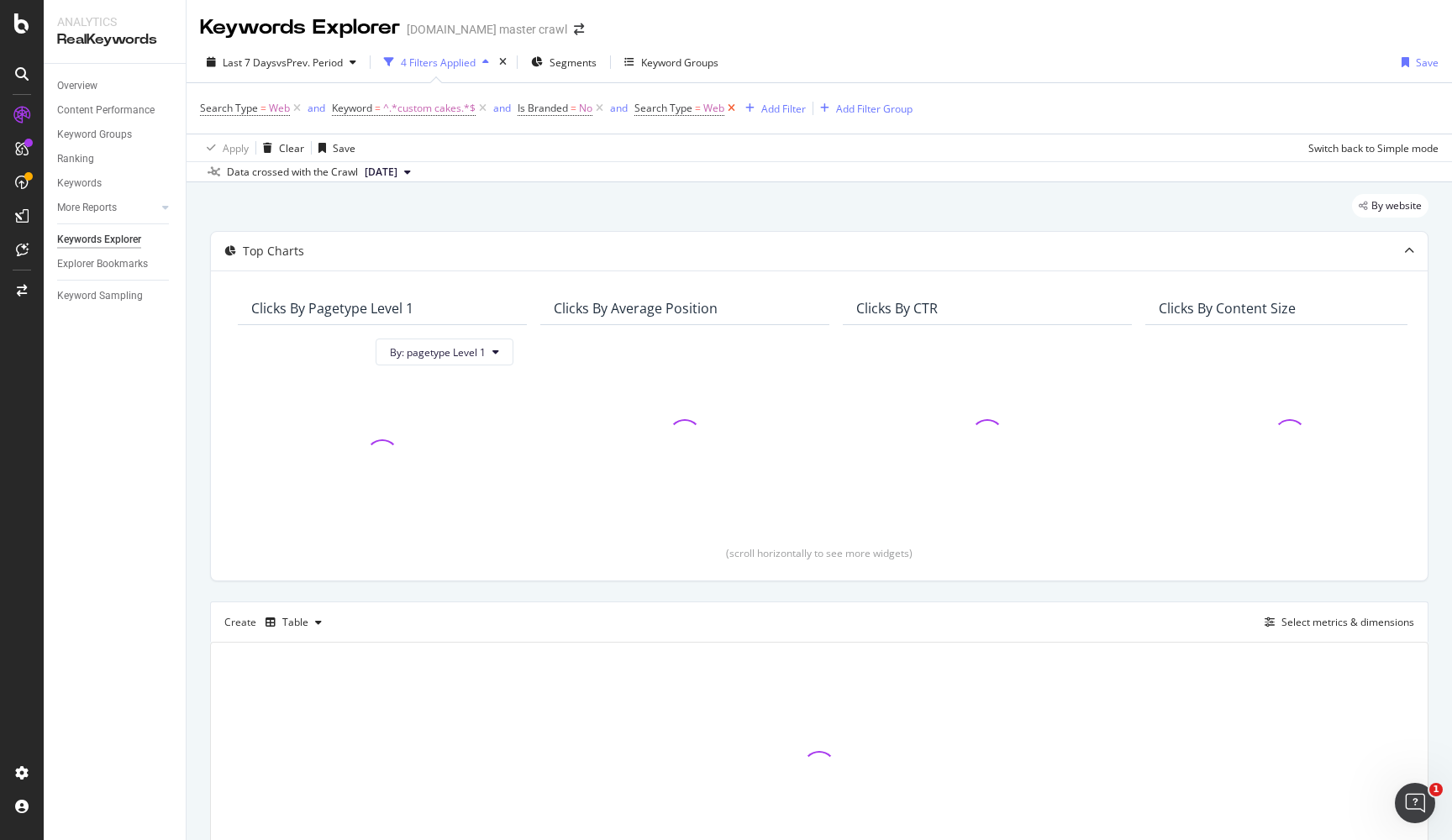
click at [732, 109] on icon at bounding box center [731, 109] width 14 height 17
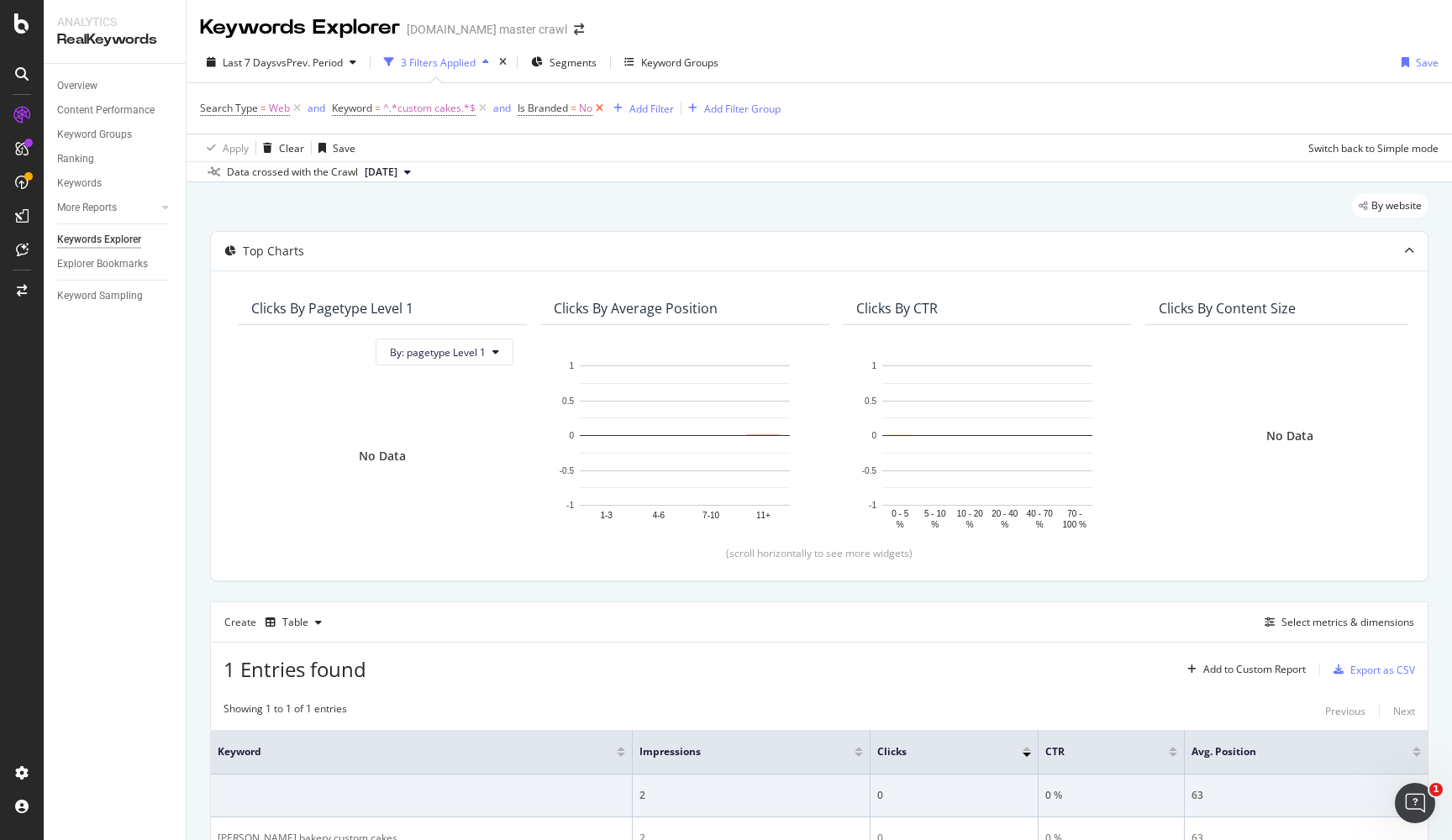
click at [601, 109] on icon at bounding box center [599, 109] width 14 height 17
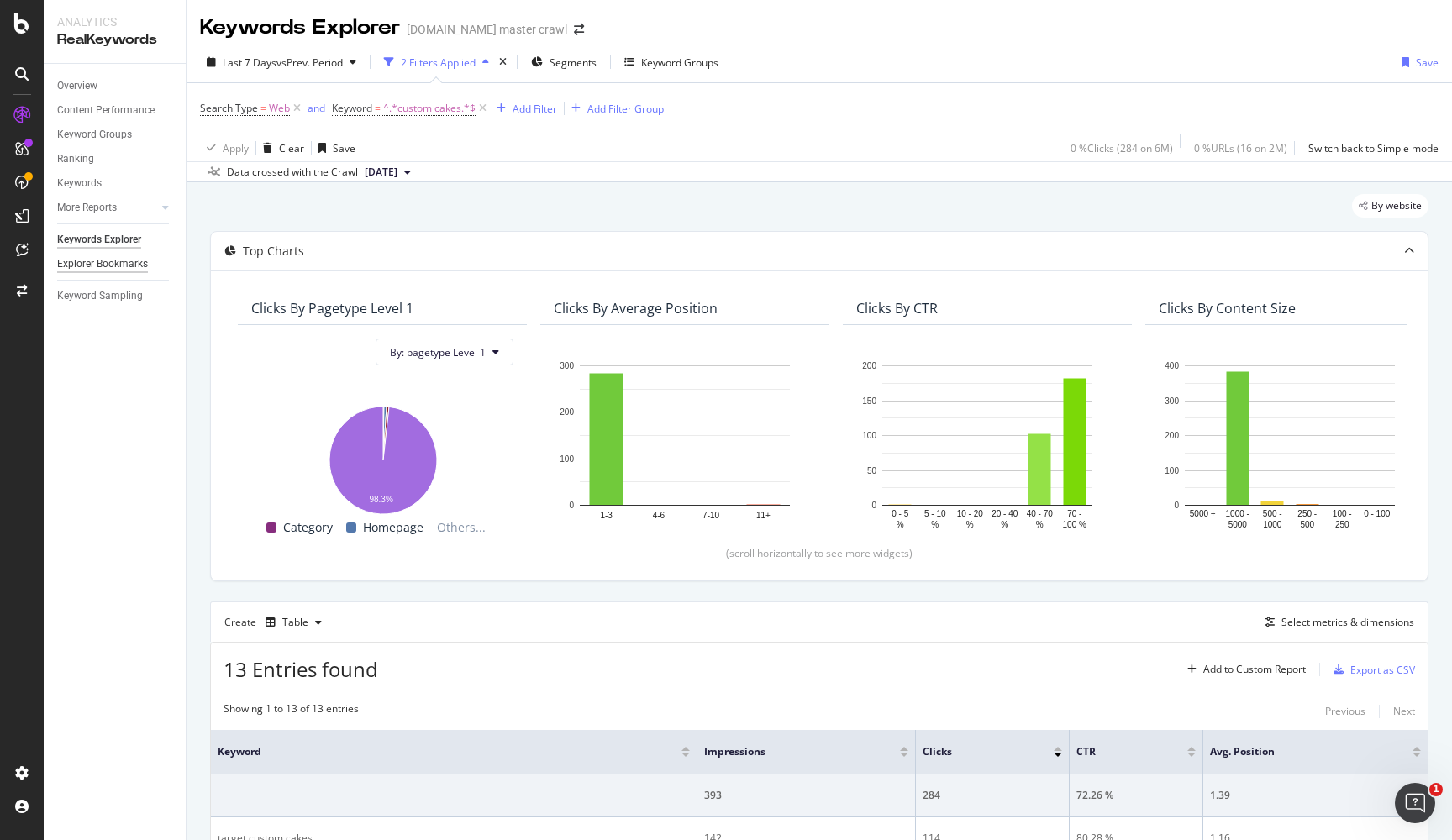
click at [113, 262] on div "Explorer Bookmarks" at bounding box center [102, 264] width 91 height 18
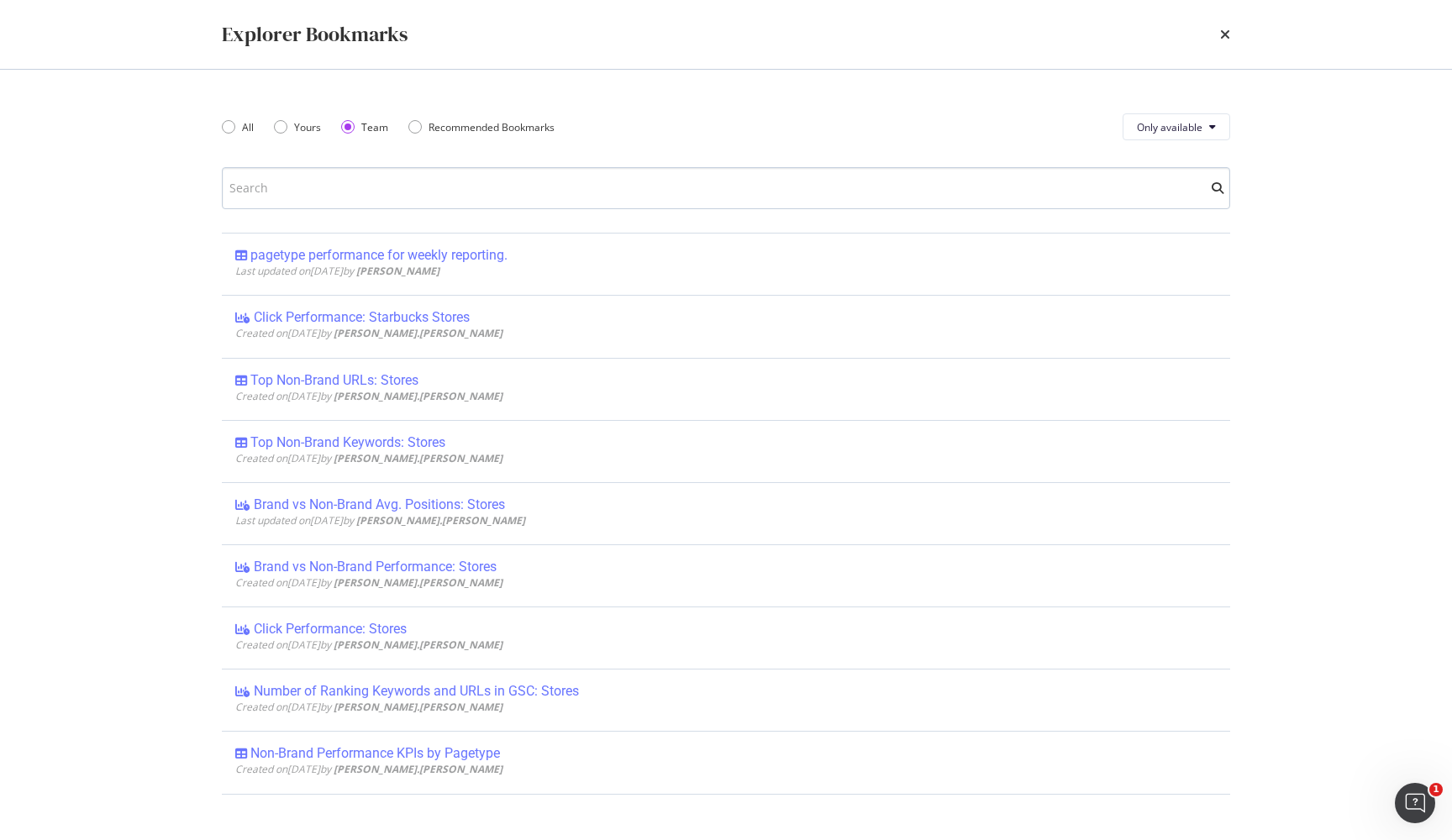
type input "Keyword Contains Report"
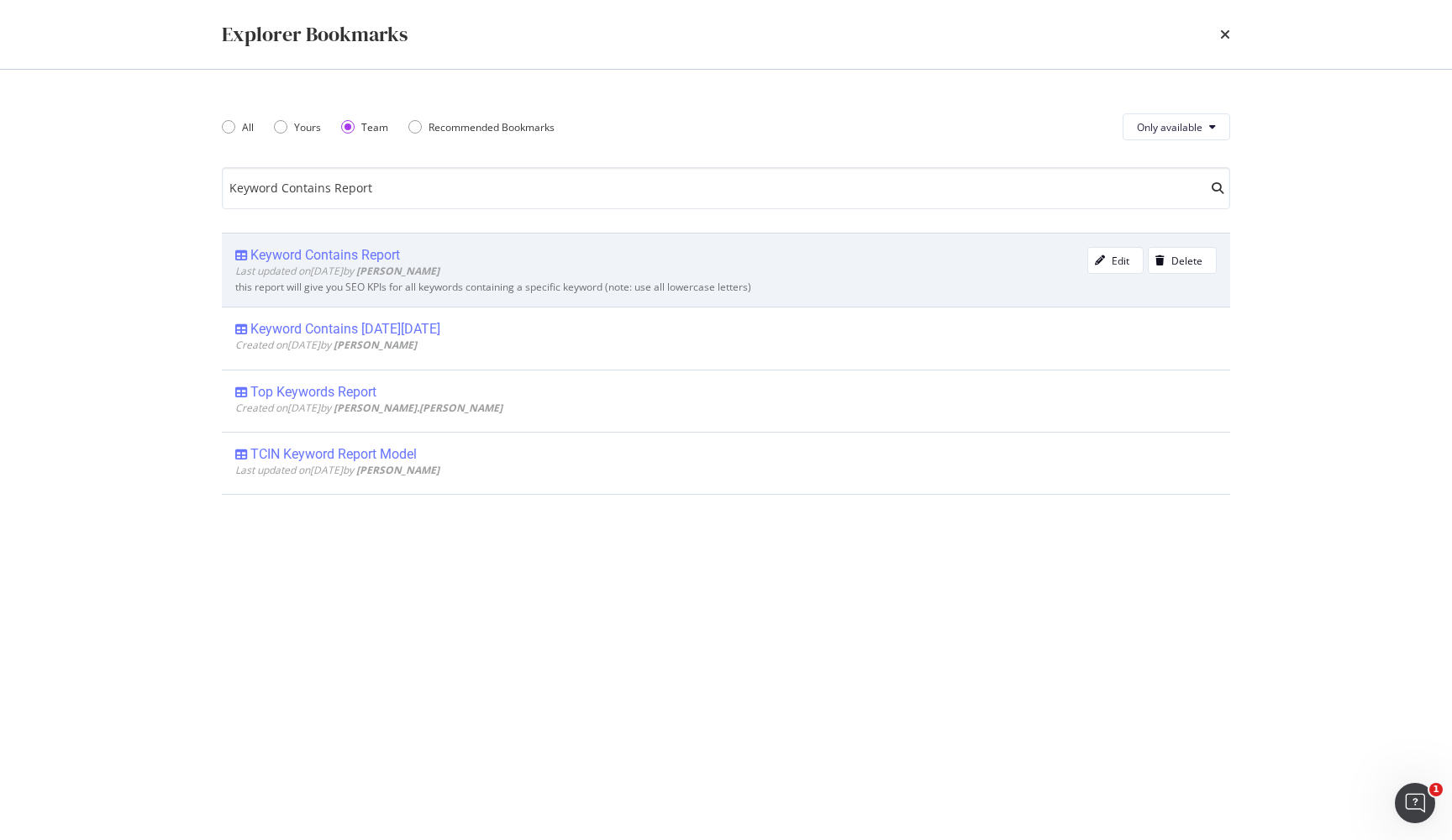
click at [344, 247] on div "Keyword Contains Report" at bounding box center [325, 256] width 150 height 17
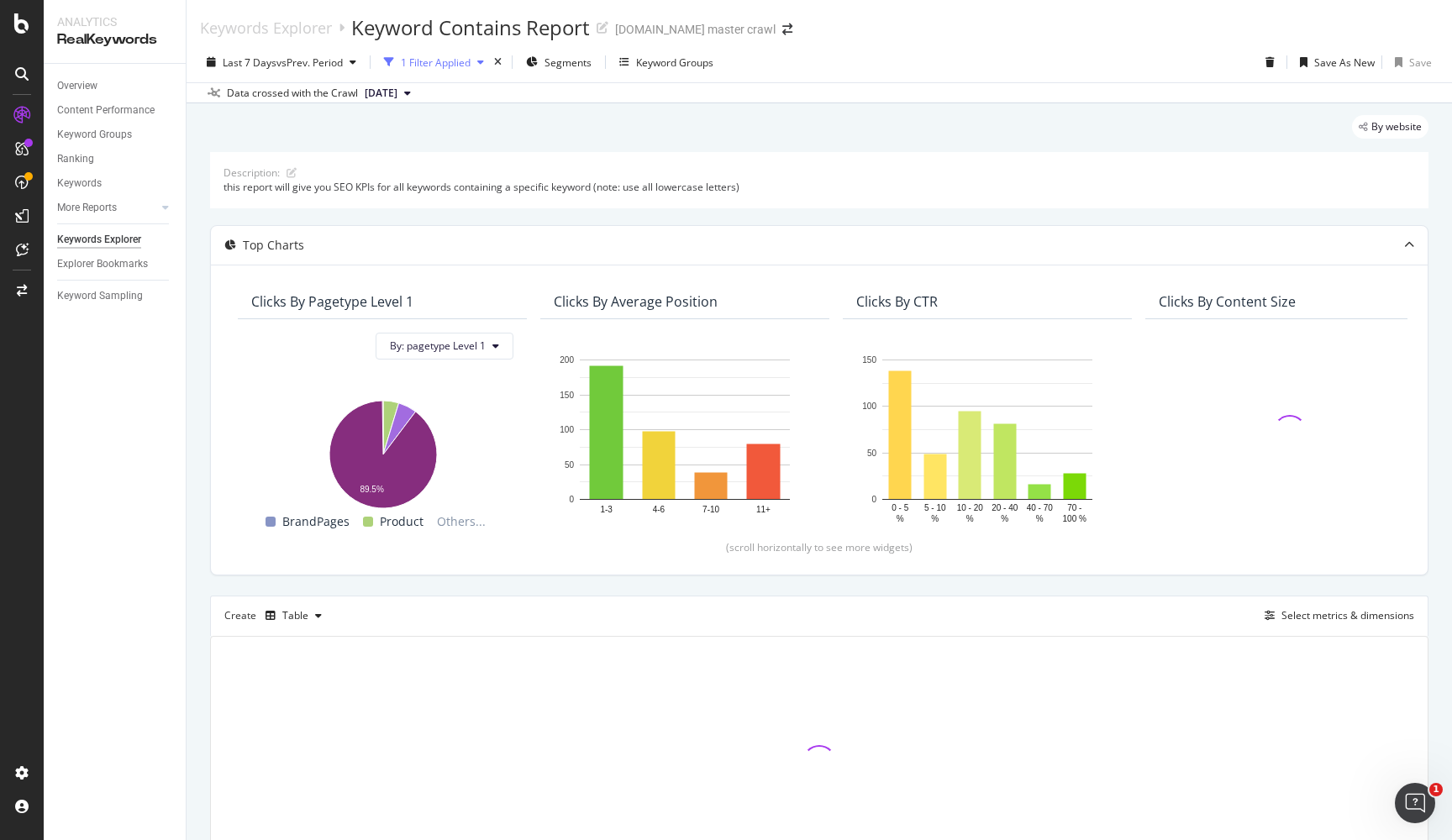
click at [470, 63] on div "1 Filter Applied" at bounding box center [436, 62] width 69 height 14
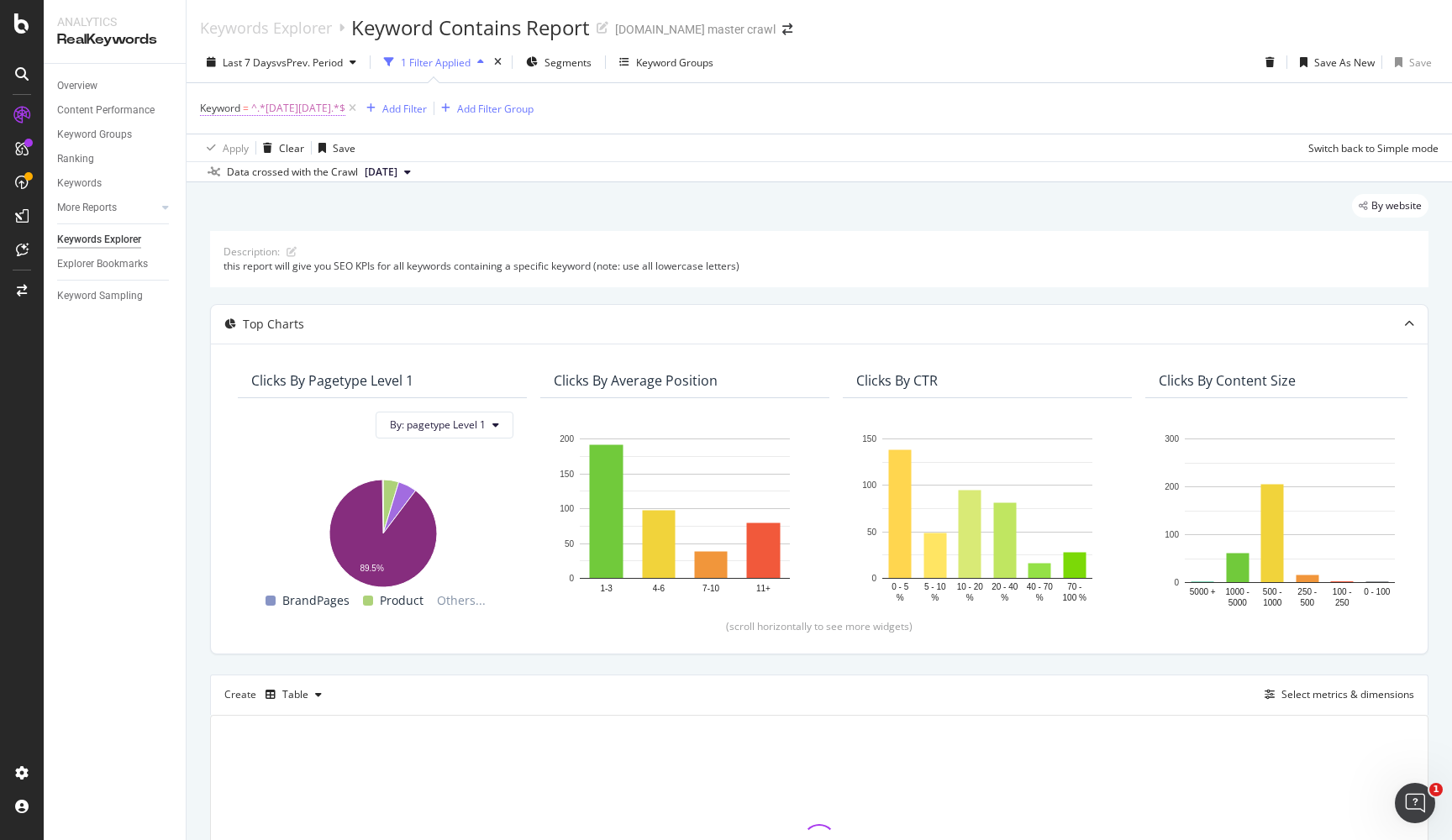
click at [306, 102] on span "^.*[DATE][DATE].*$" at bounding box center [298, 108] width 94 height 23
click at [289, 181] on input "[DATE][DATE]" at bounding box center [294, 178] width 158 height 27
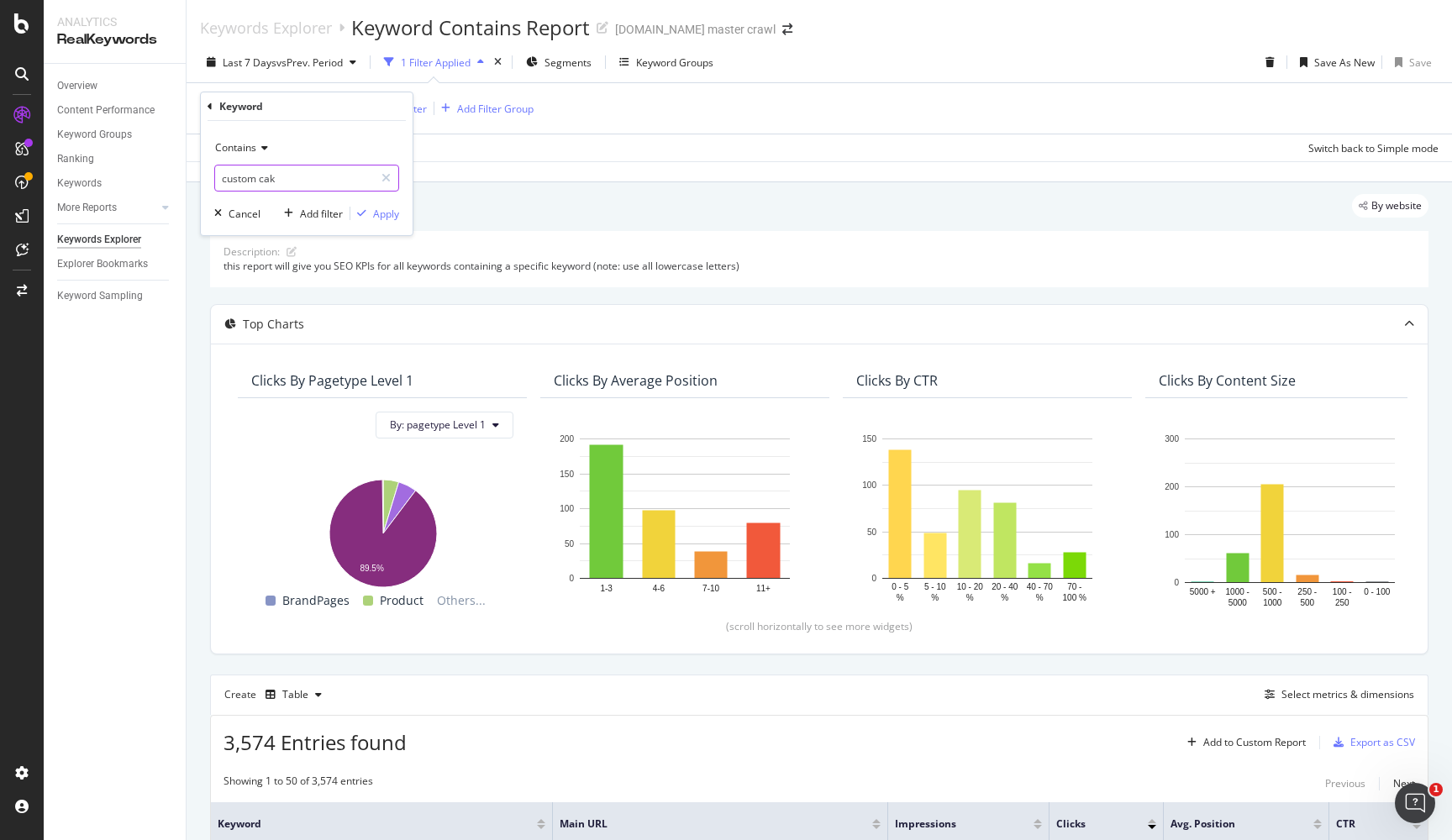
type input "custom cake"
click at [386, 218] on div "Apply" at bounding box center [386, 214] width 26 height 14
